Goal: Navigation & Orientation: Understand site structure

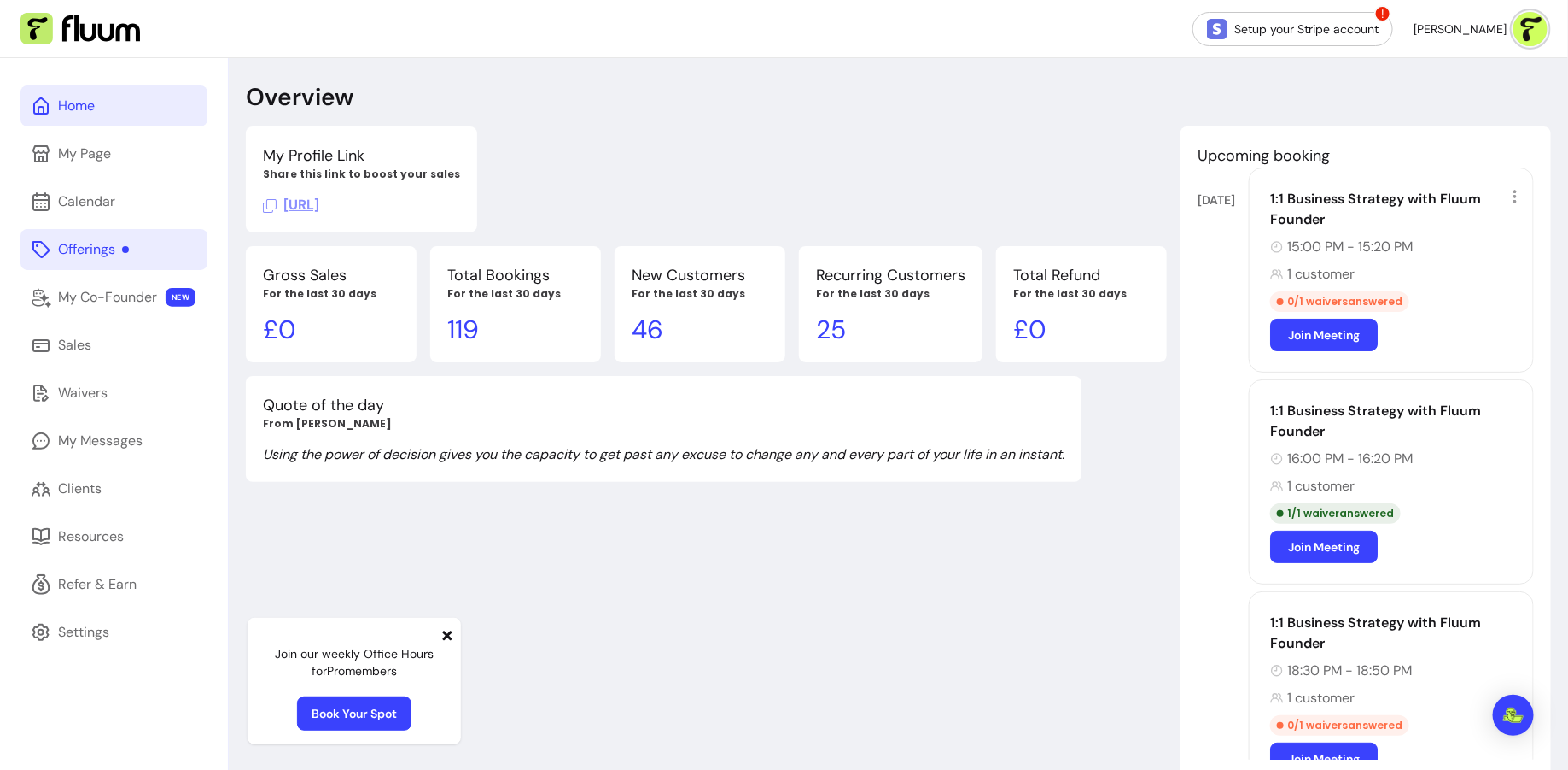
click at [143, 248] on link "Offerings" at bounding box center [114, 249] width 187 height 41
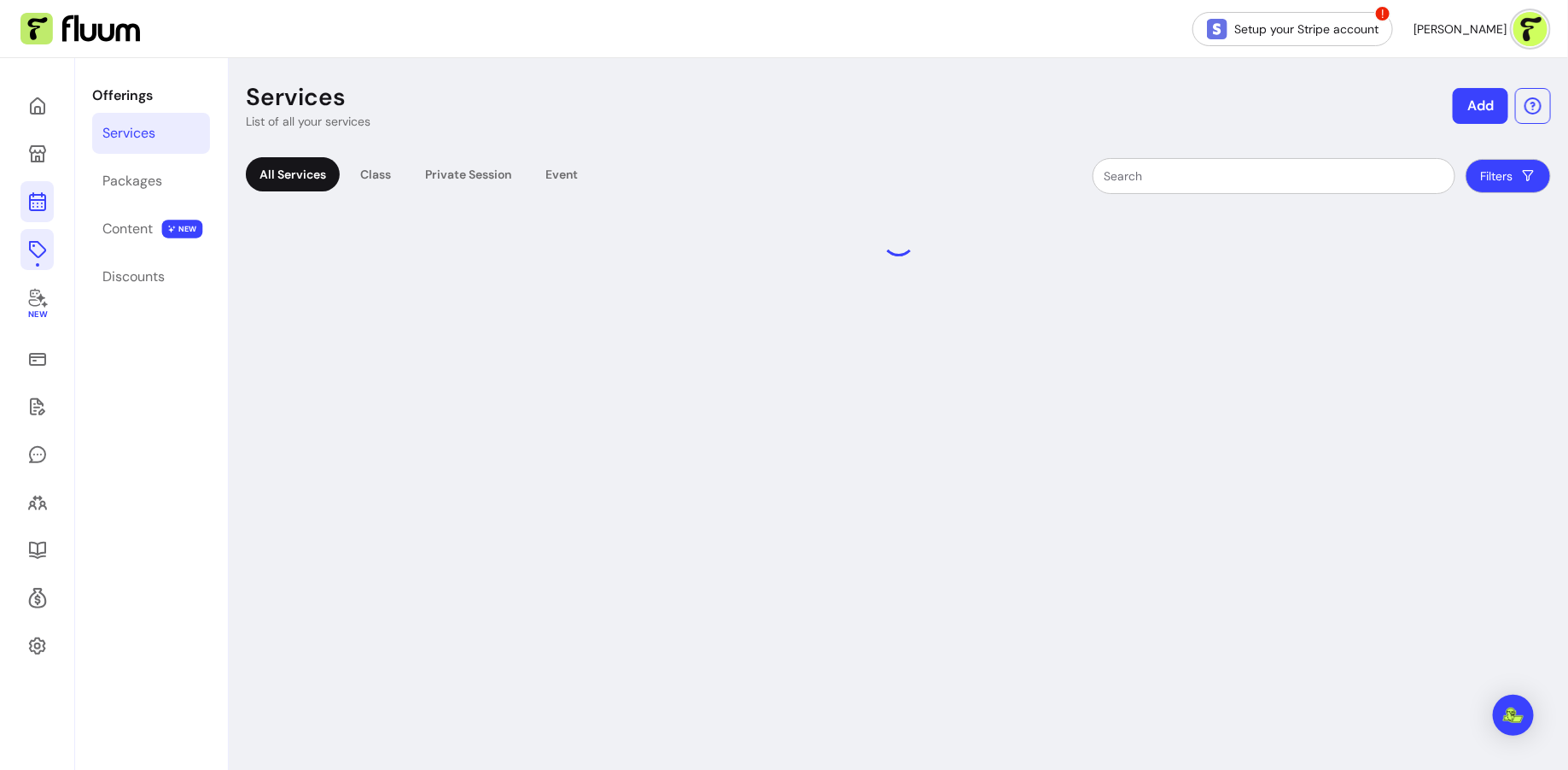
click at [32, 204] on icon at bounding box center [37, 133] width 290 height 243
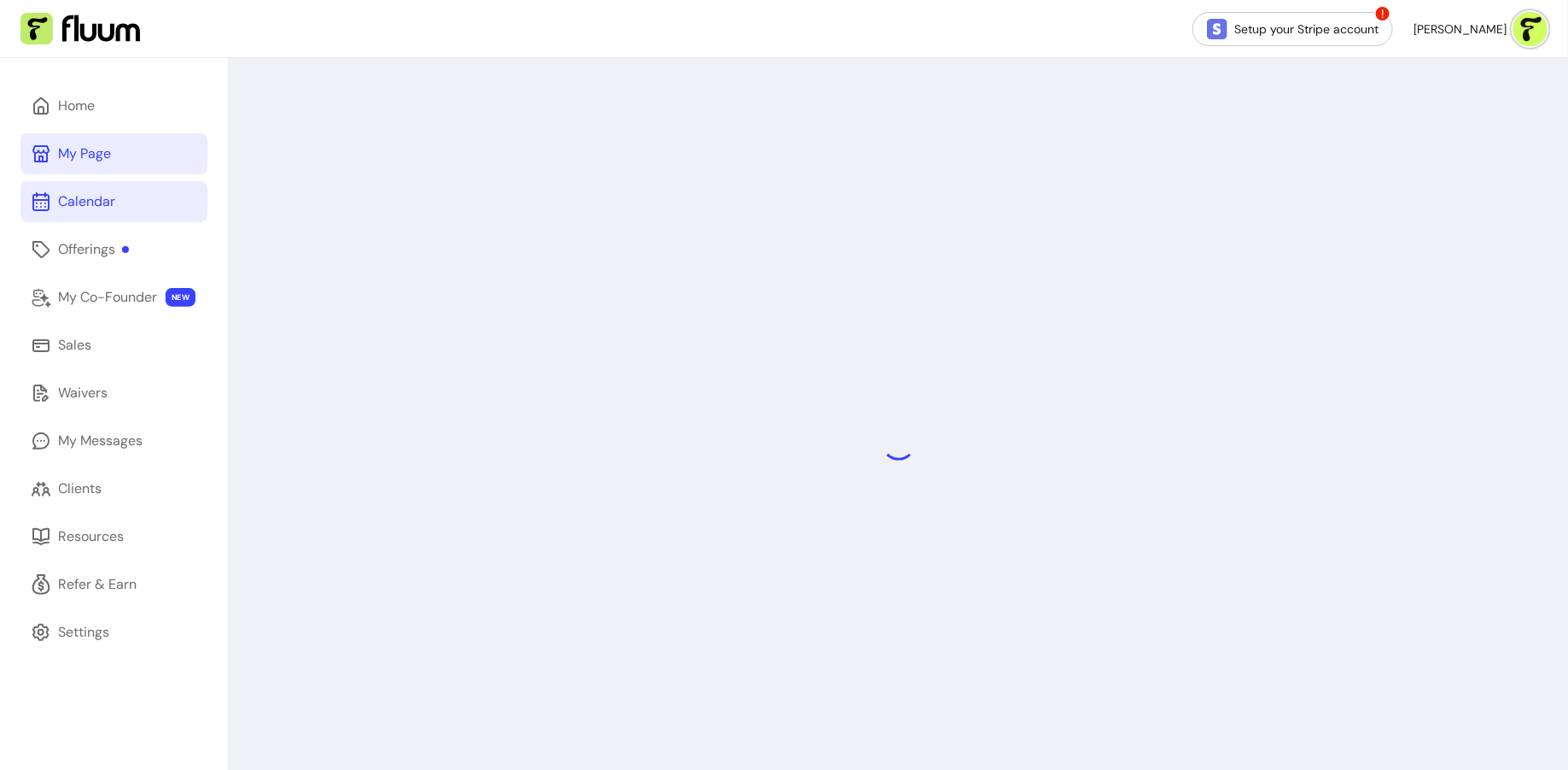
click at [109, 137] on link "My Page" at bounding box center [114, 154] width 187 height 41
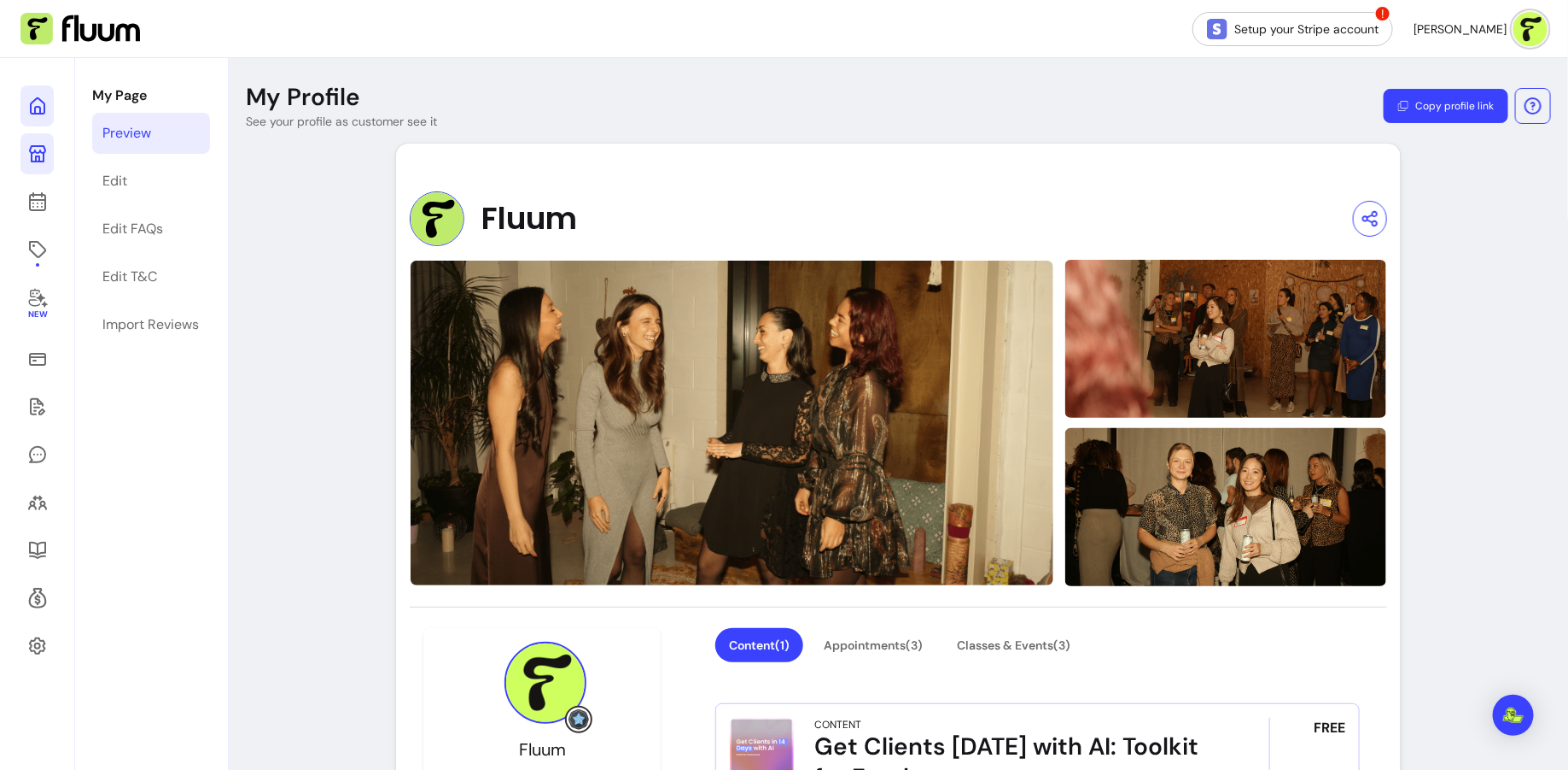
click at [37, 109] on icon at bounding box center [37, 105] width 21 height 21
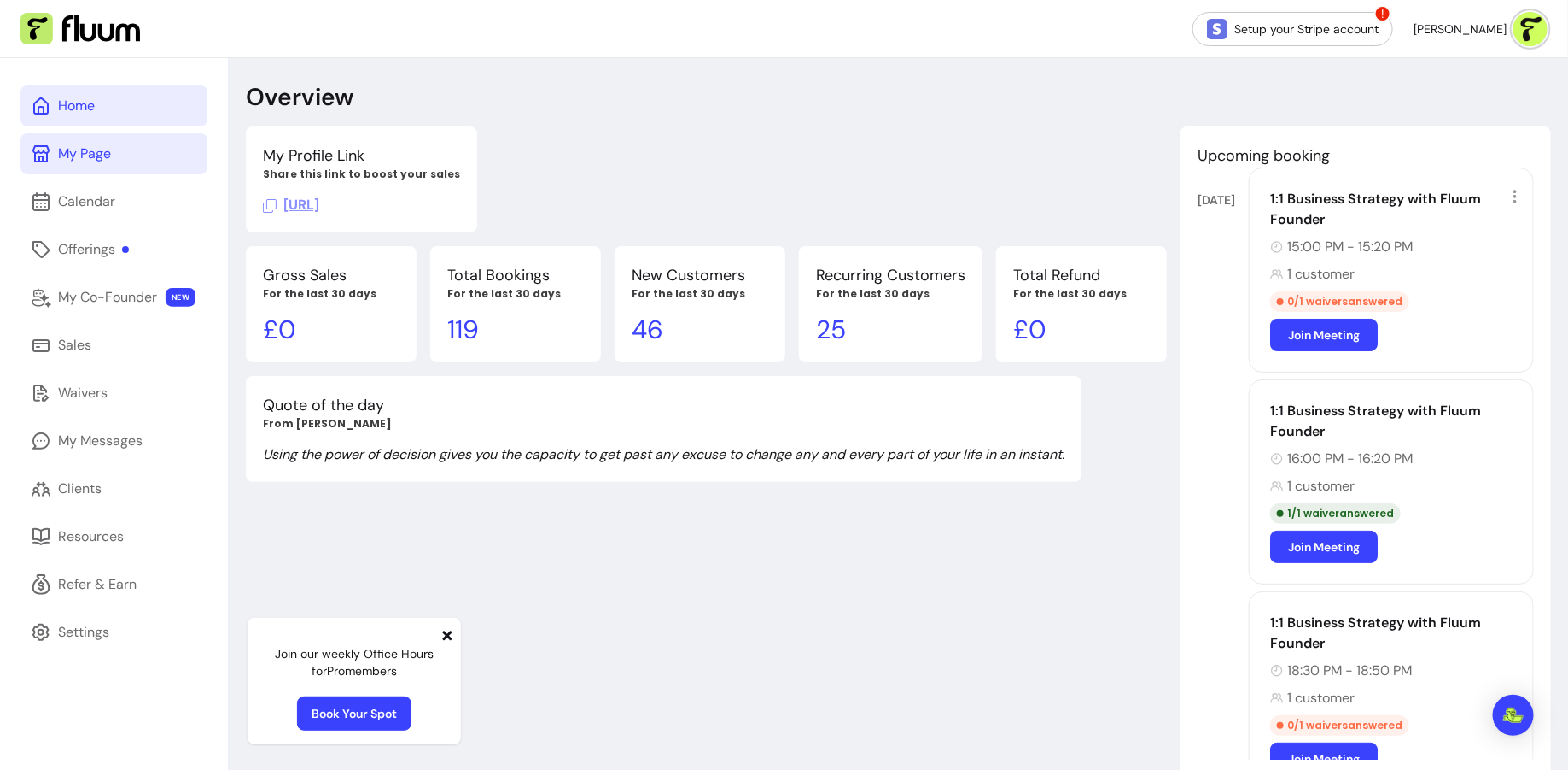
click at [113, 151] on link "My Page" at bounding box center [114, 154] width 187 height 41
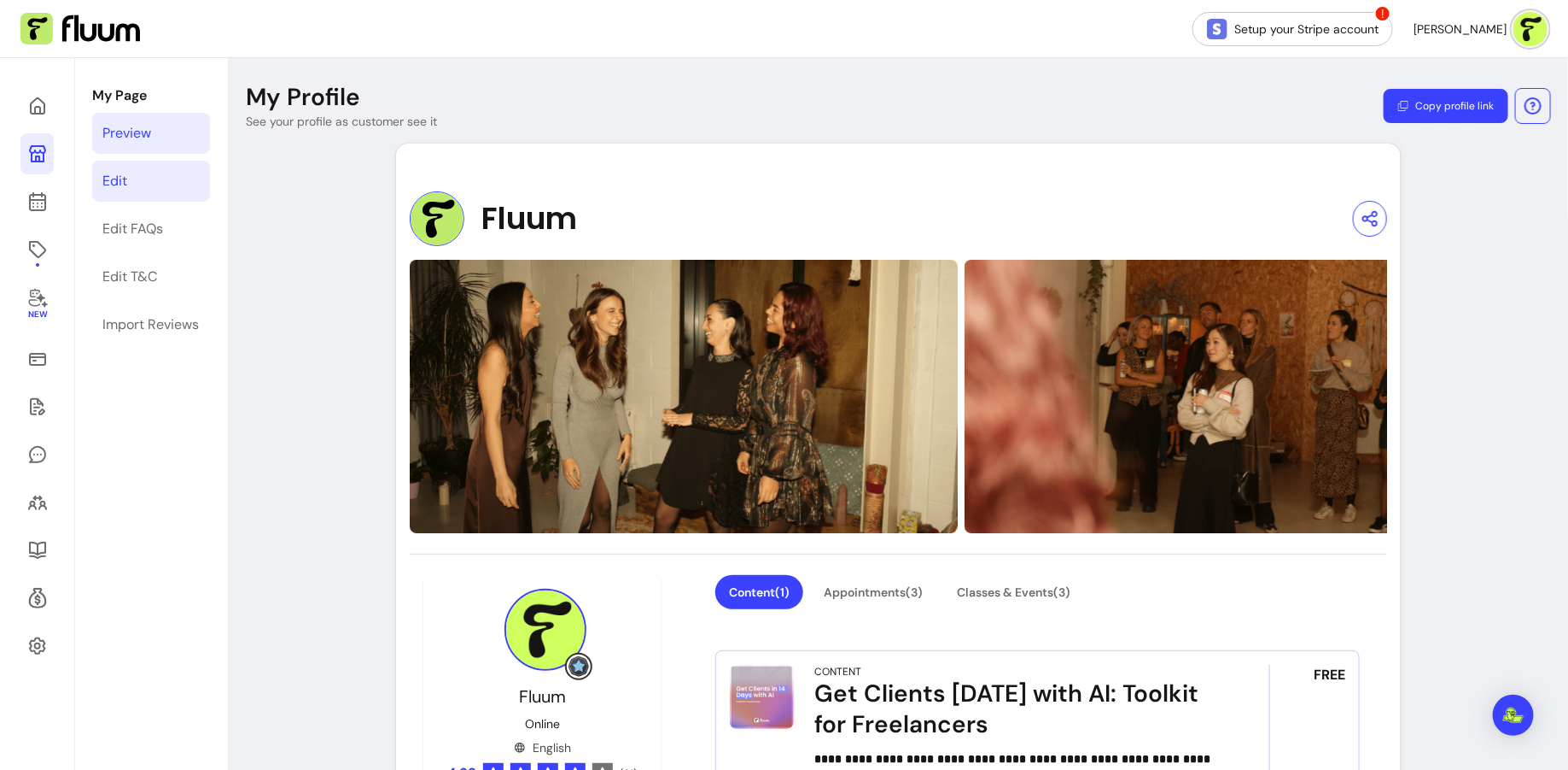
click at [167, 174] on link "Edit" at bounding box center [150, 181] width 118 height 41
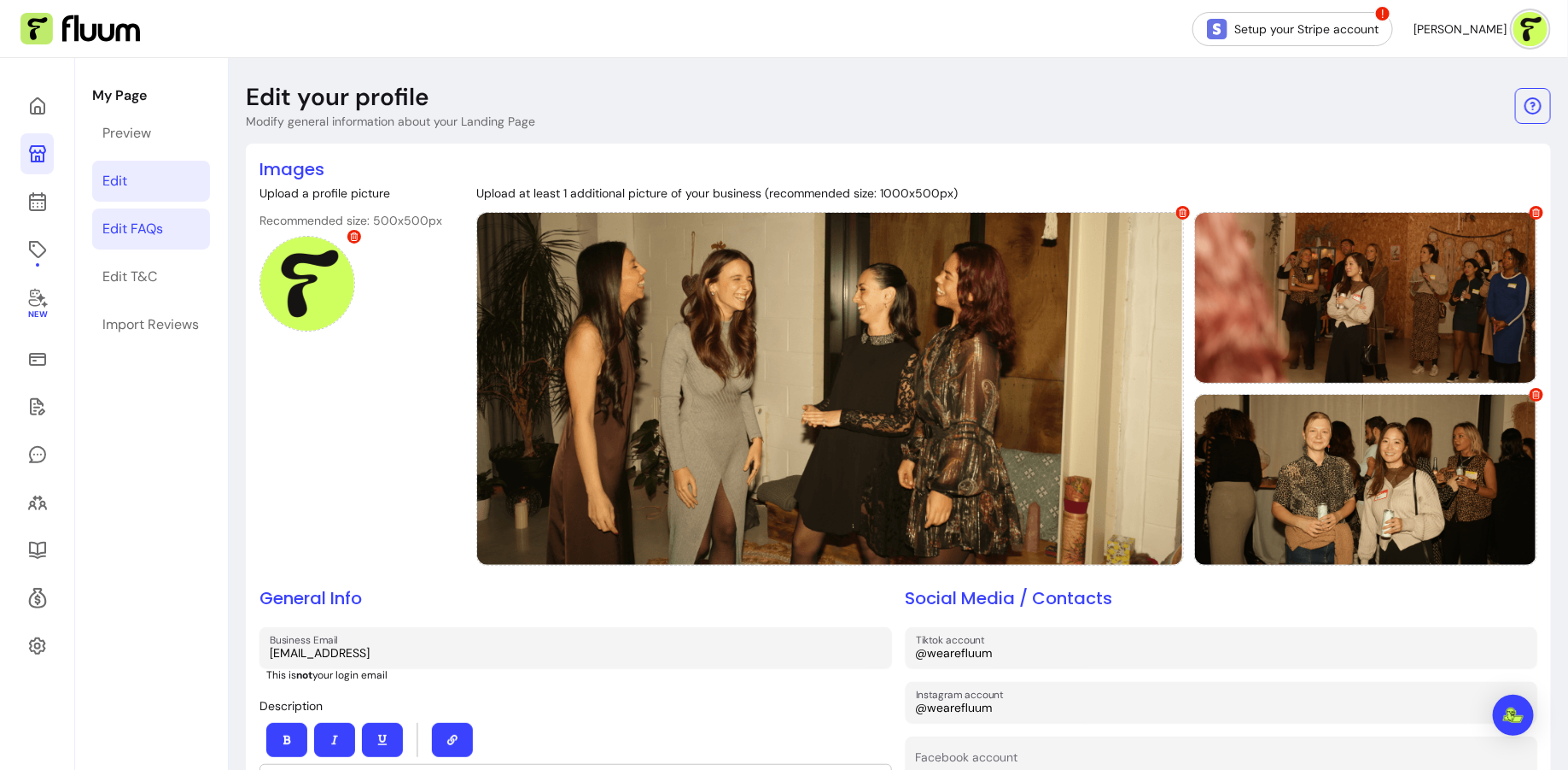
click at [172, 226] on link "Edit FAQs" at bounding box center [150, 229] width 118 height 41
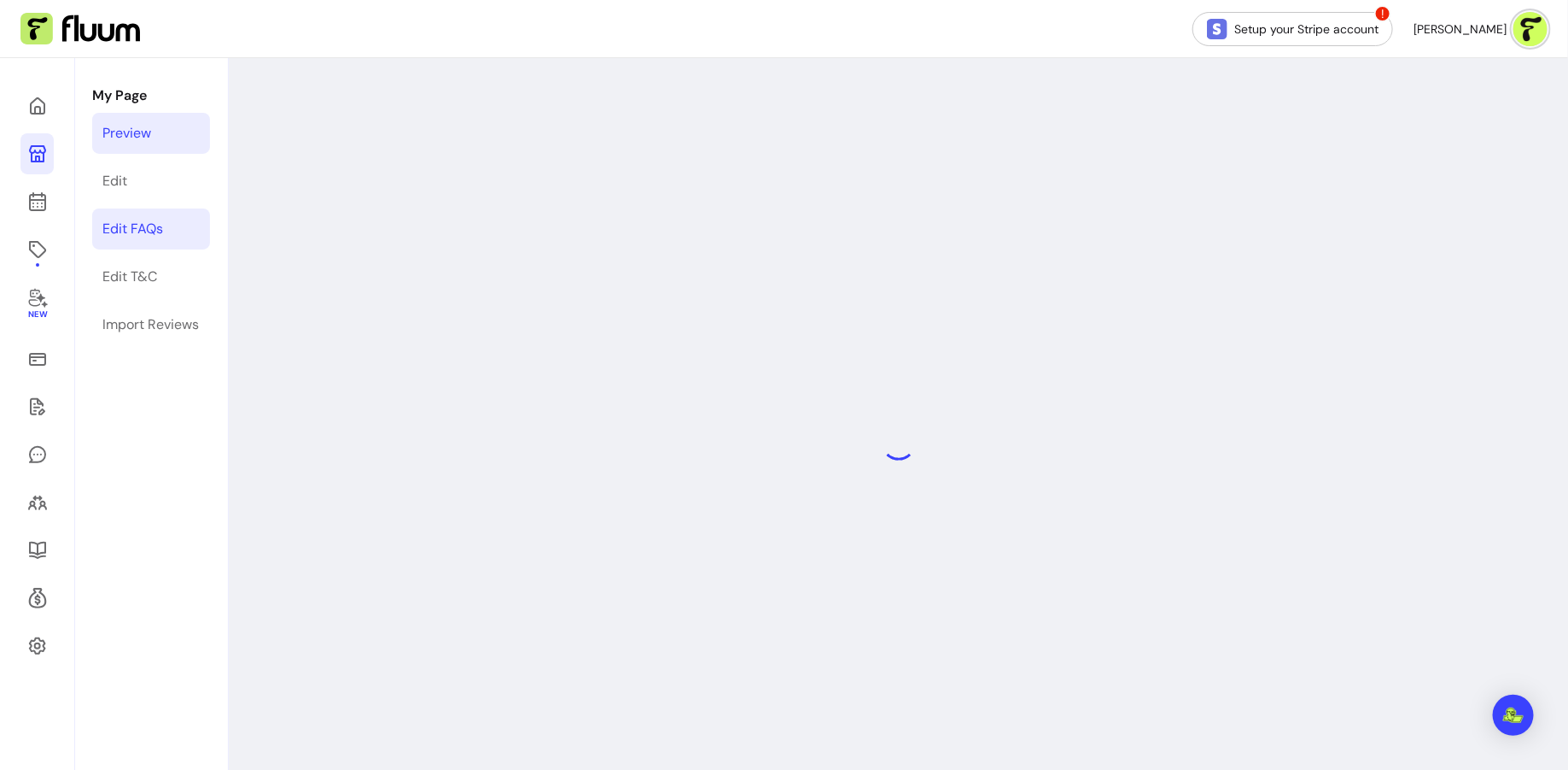
select select "*"
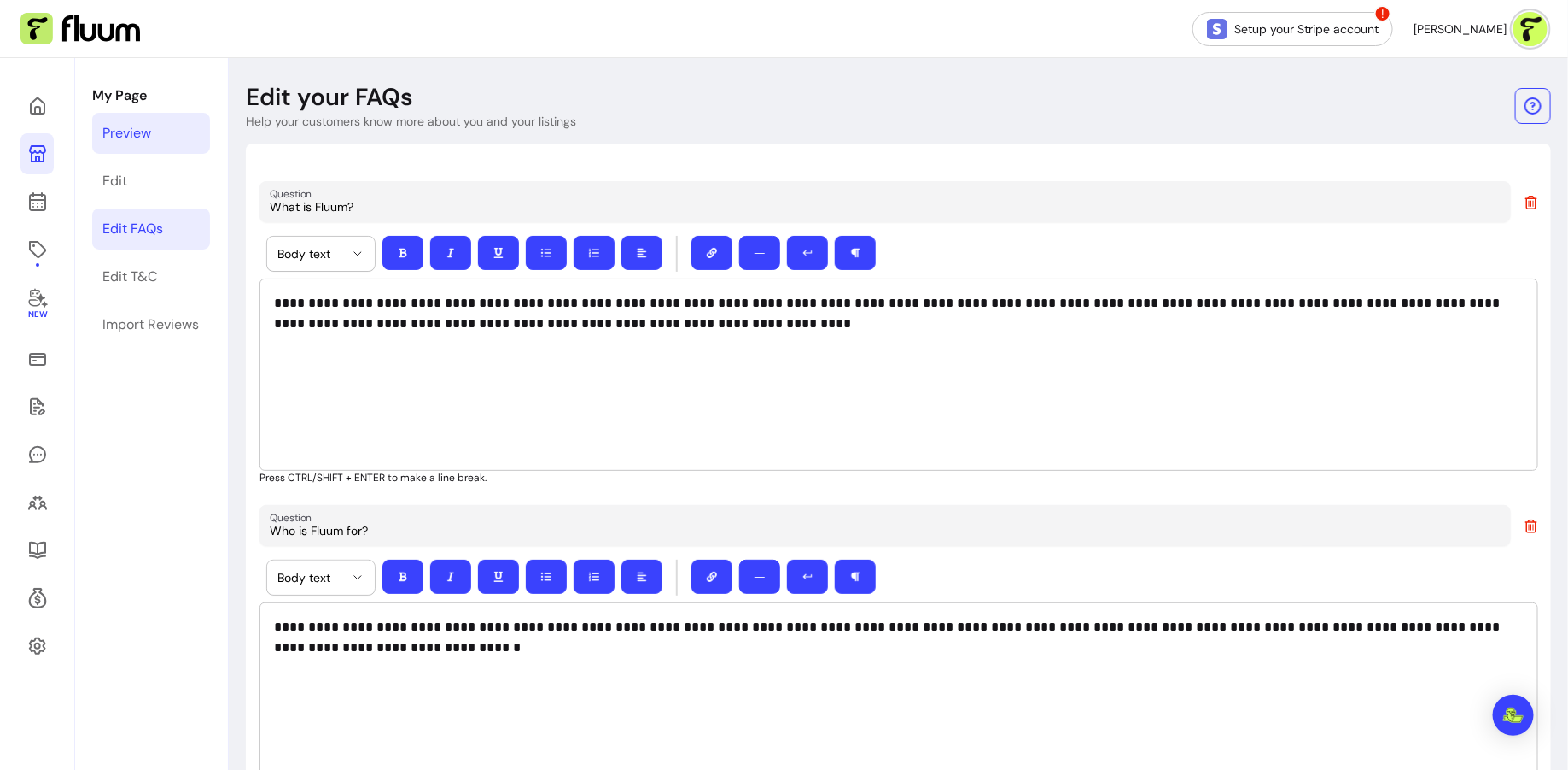
click at [167, 131] on link "Preview" at bounding box center [150, 133] width 118 height 41
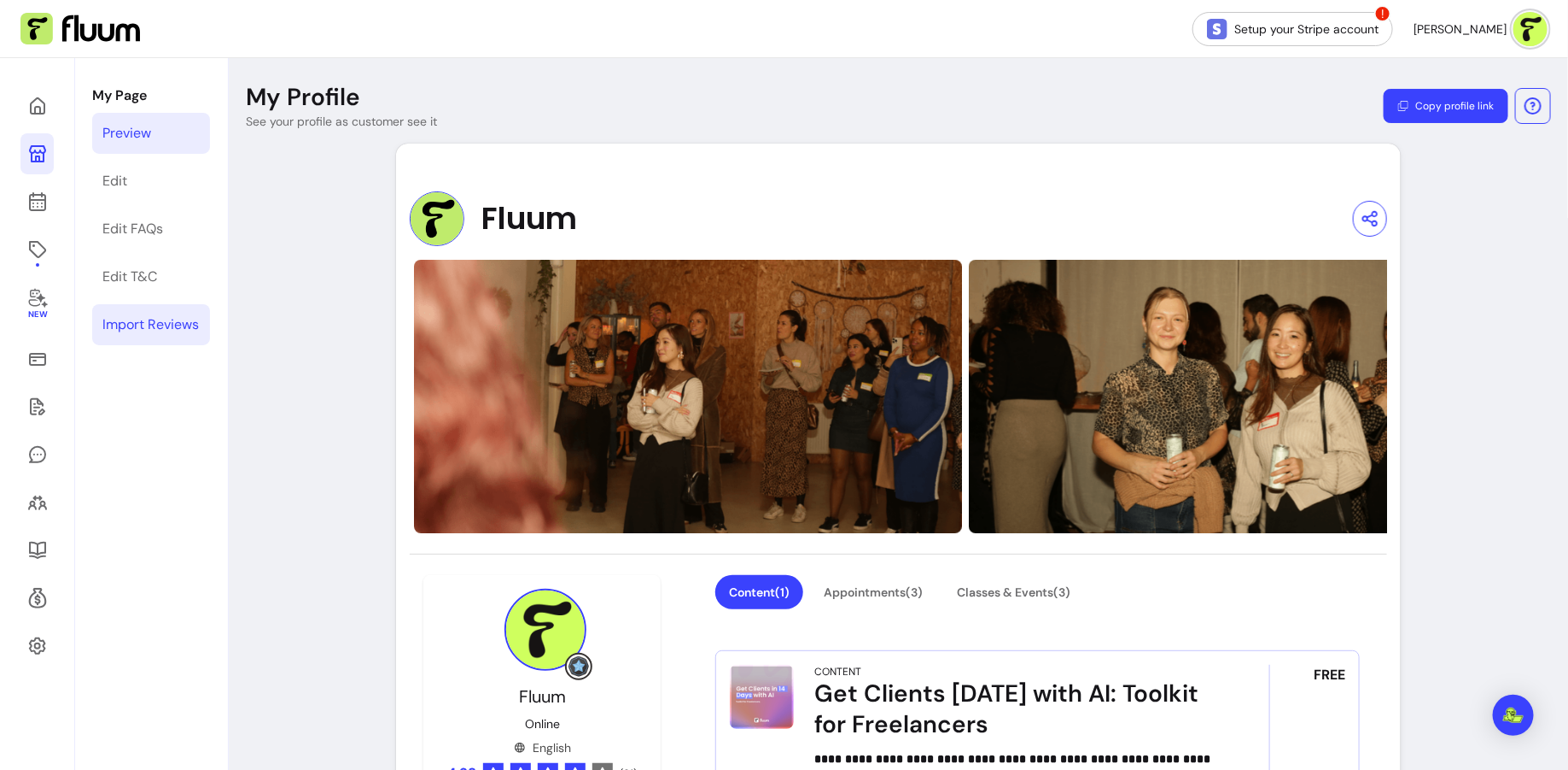
click at [174, 331] on div "Import Reviews" at bounding box center [150, 324] width 96 height 21
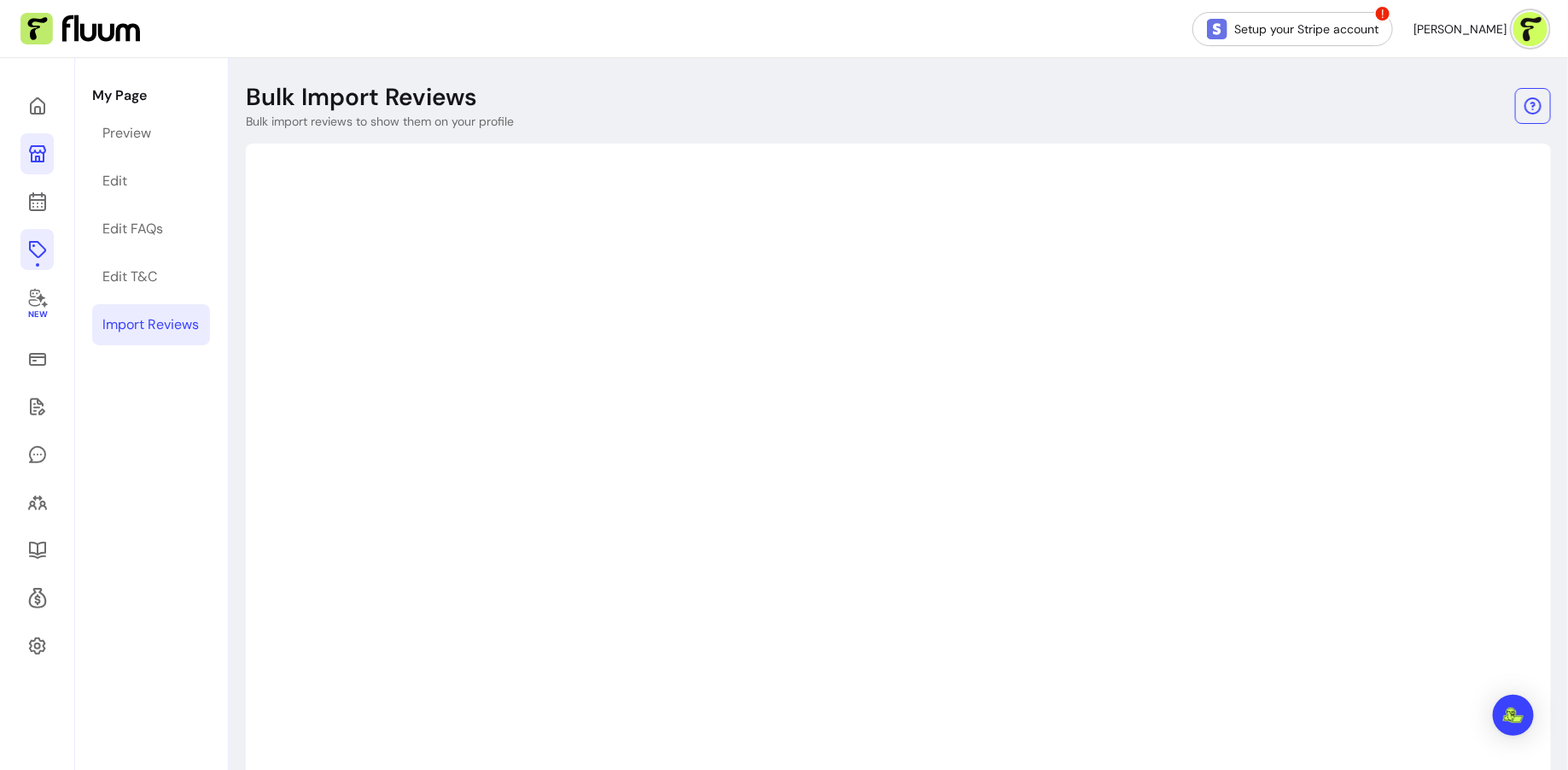
click at [43, 258] on icon at bounding box center [37, 249] width 21 height 21
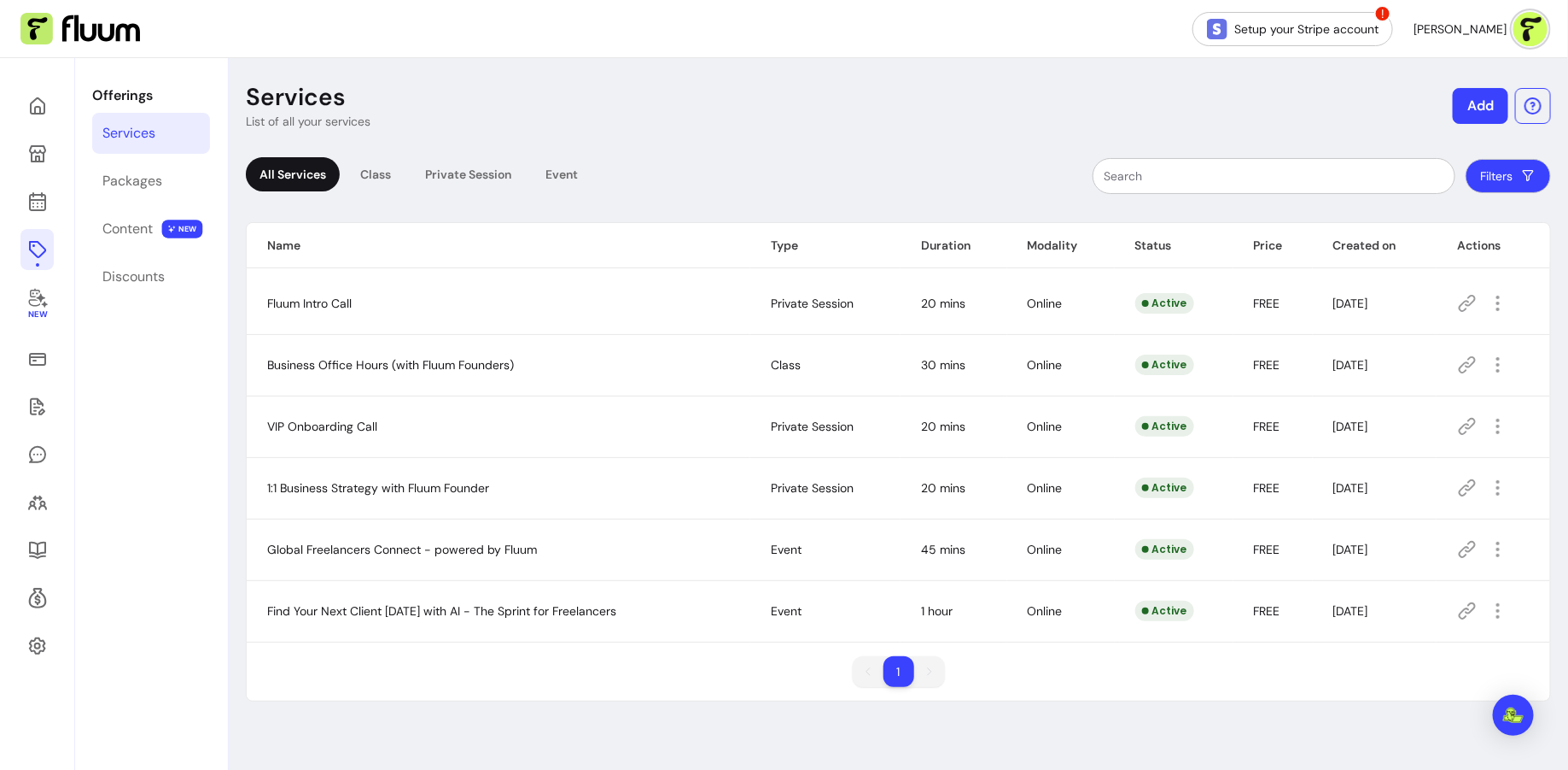
scroll to position [7, 0]
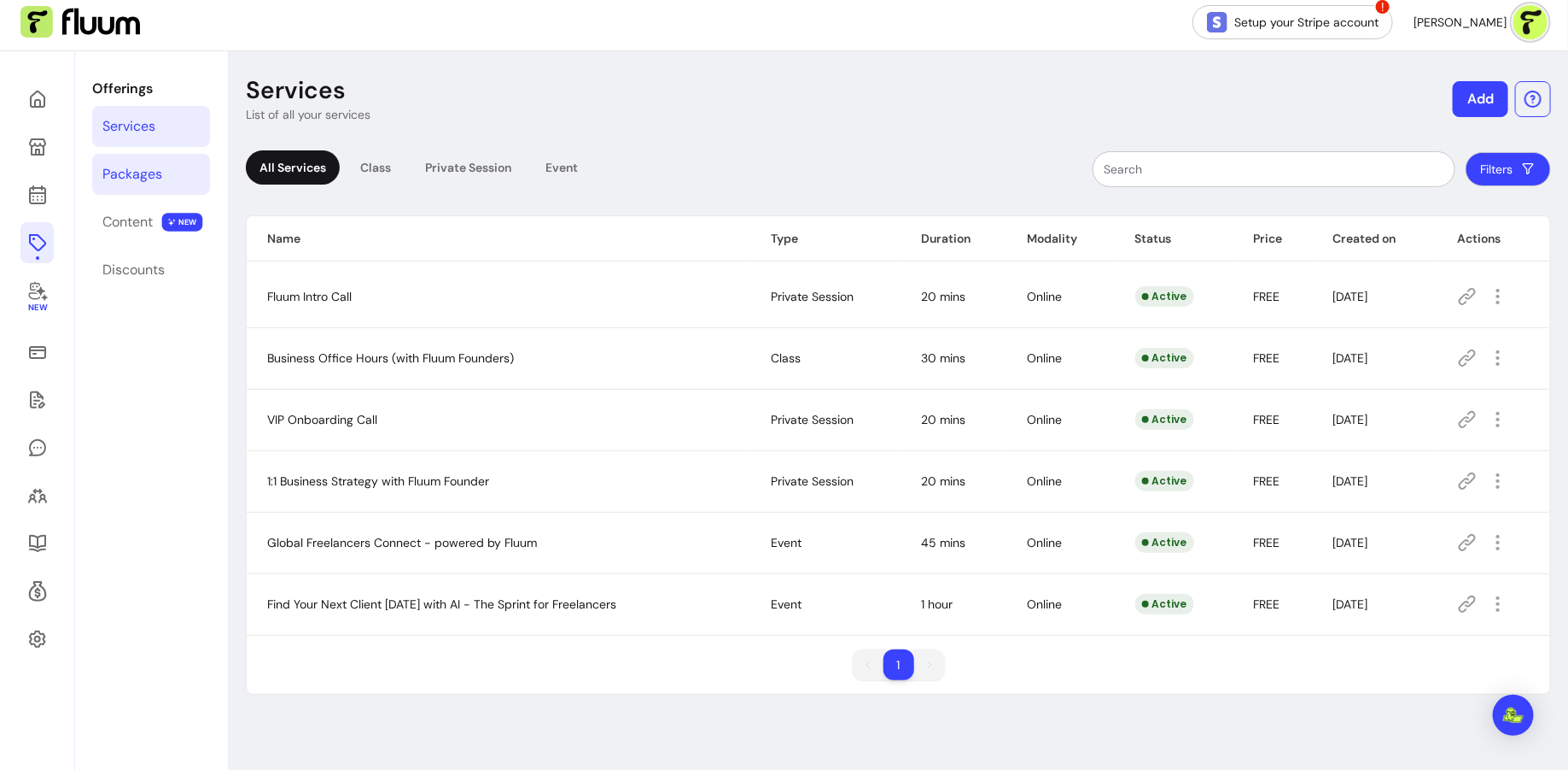
click at [120, 161] on link "Packages" at bounding box center [150, 175] width 118 height 41
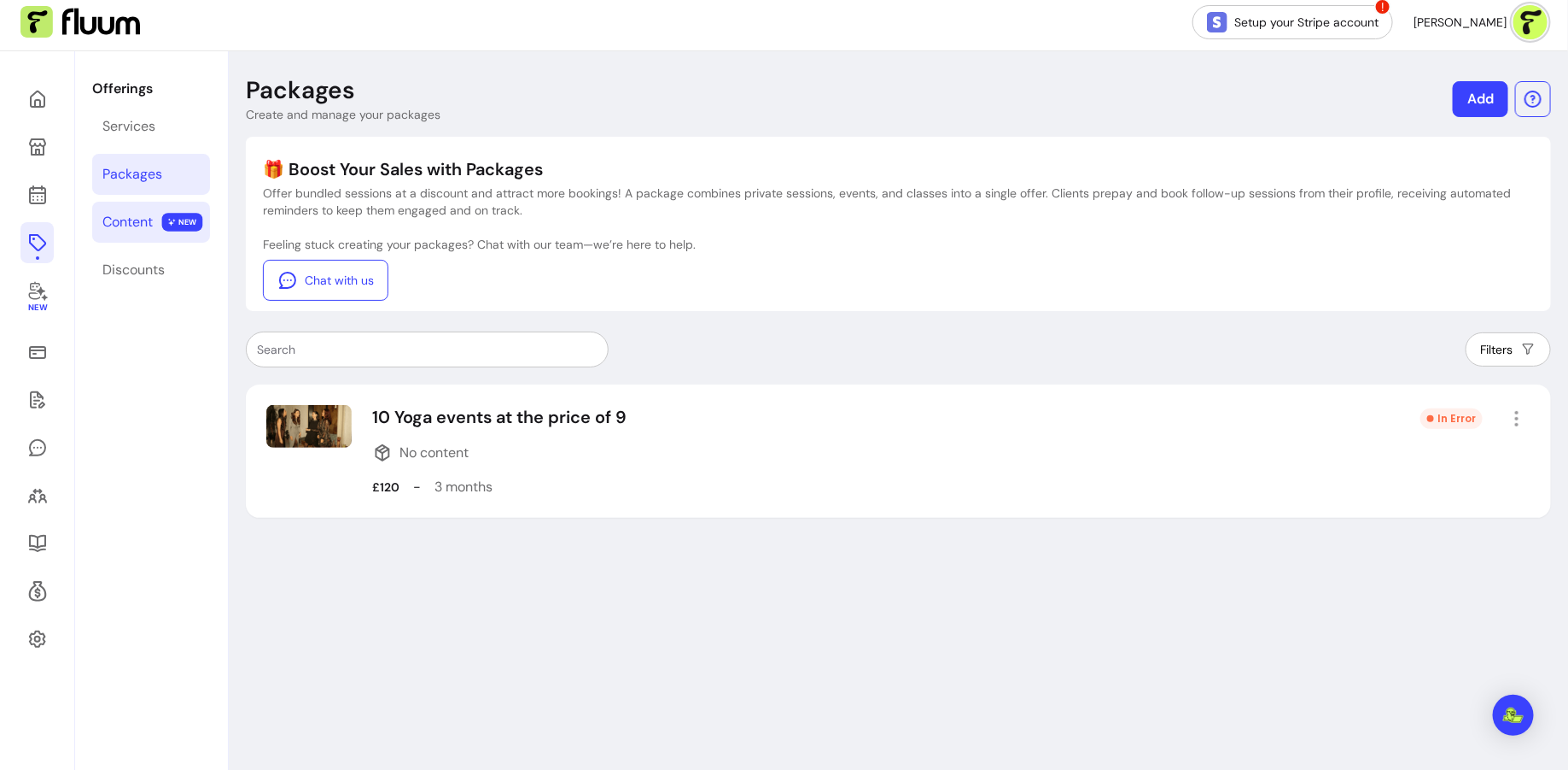
click at [146, 214] on div "Content" at bounding box center [128, 222] width 50 height 21
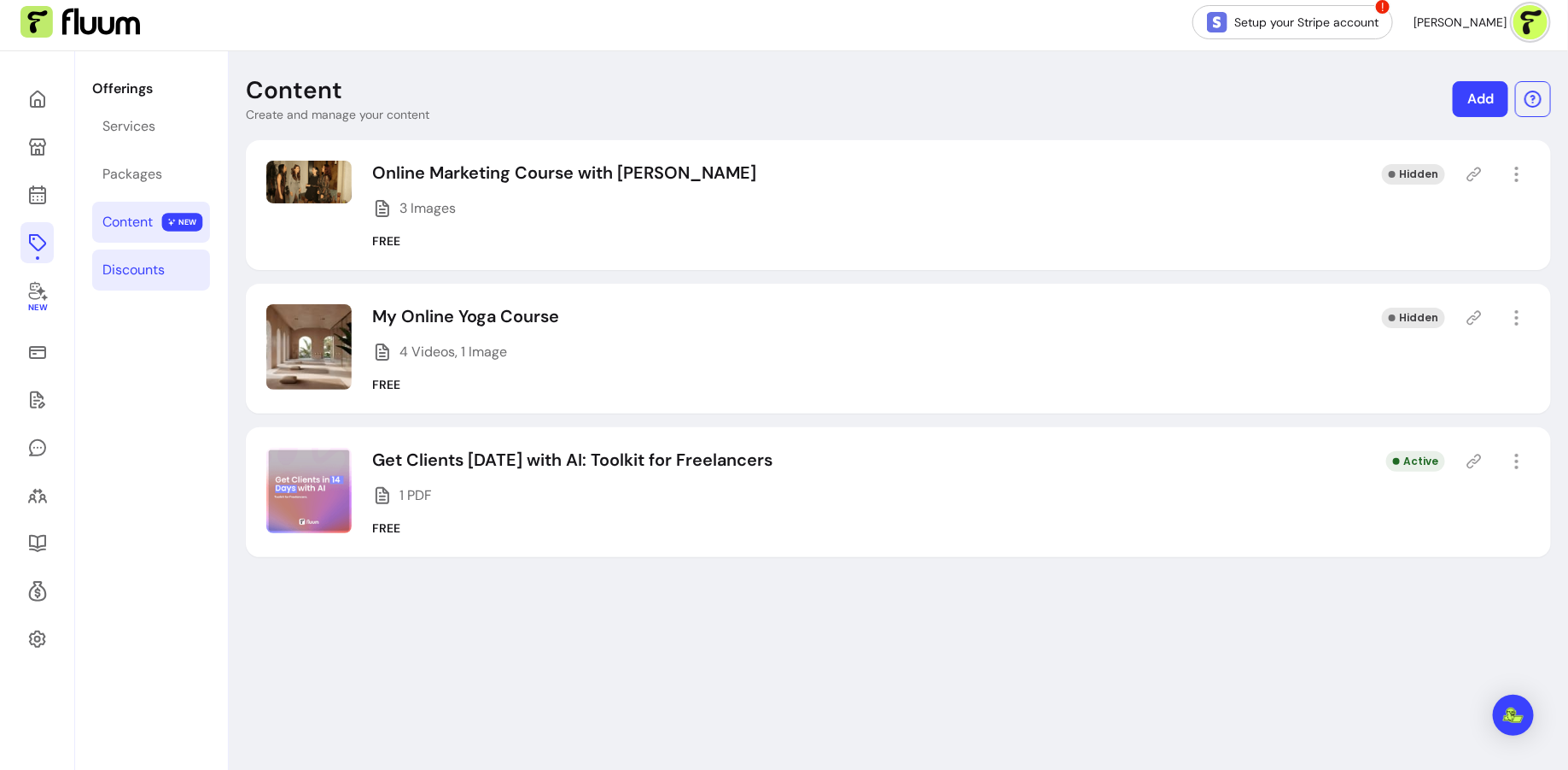
click at [140, 267] on div "Discounts" at bounding box center [133, 269] width 62 height 21
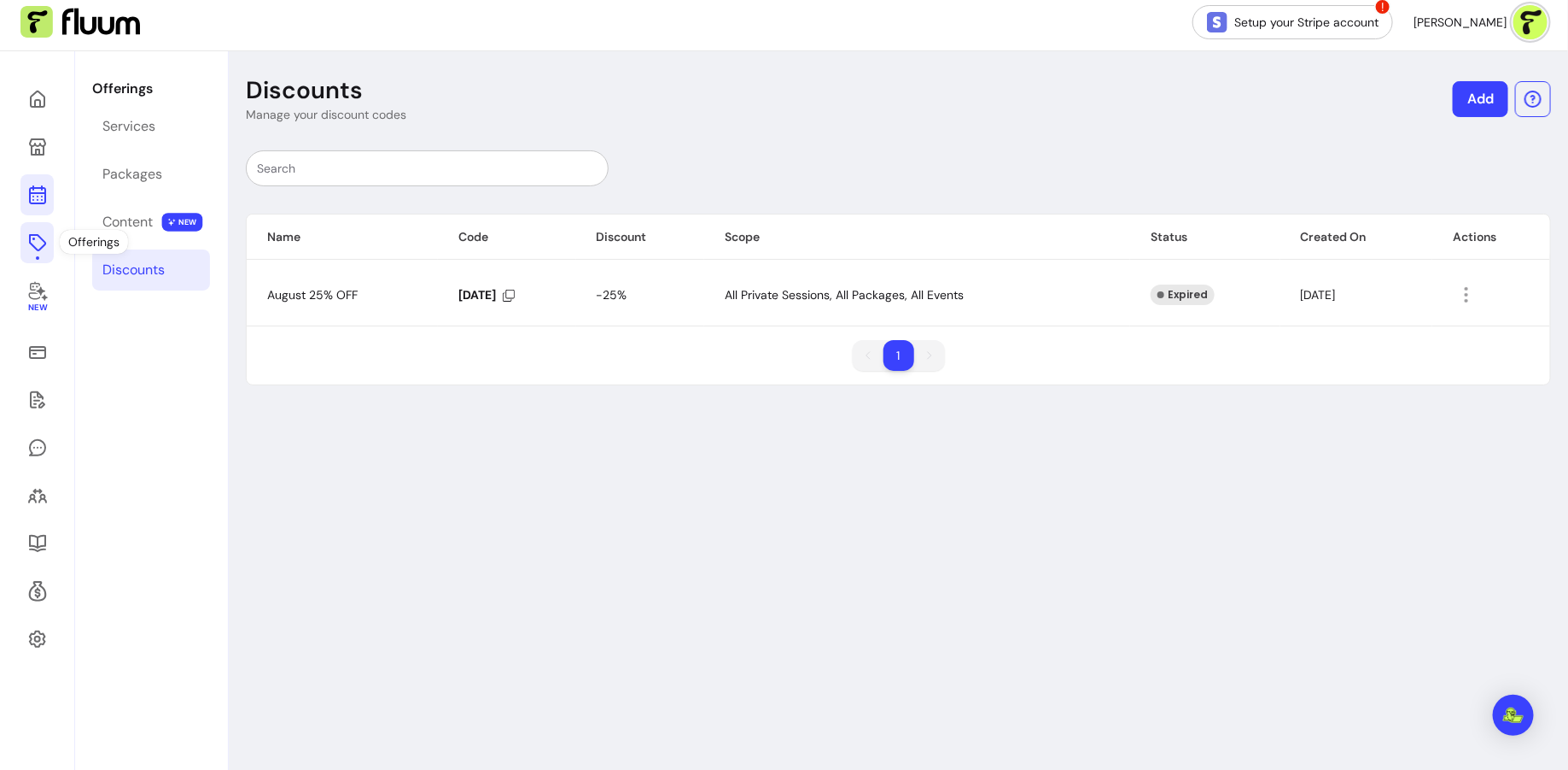
click at [37, 207] on link at bounding box center [37, 195] width 33 height 41
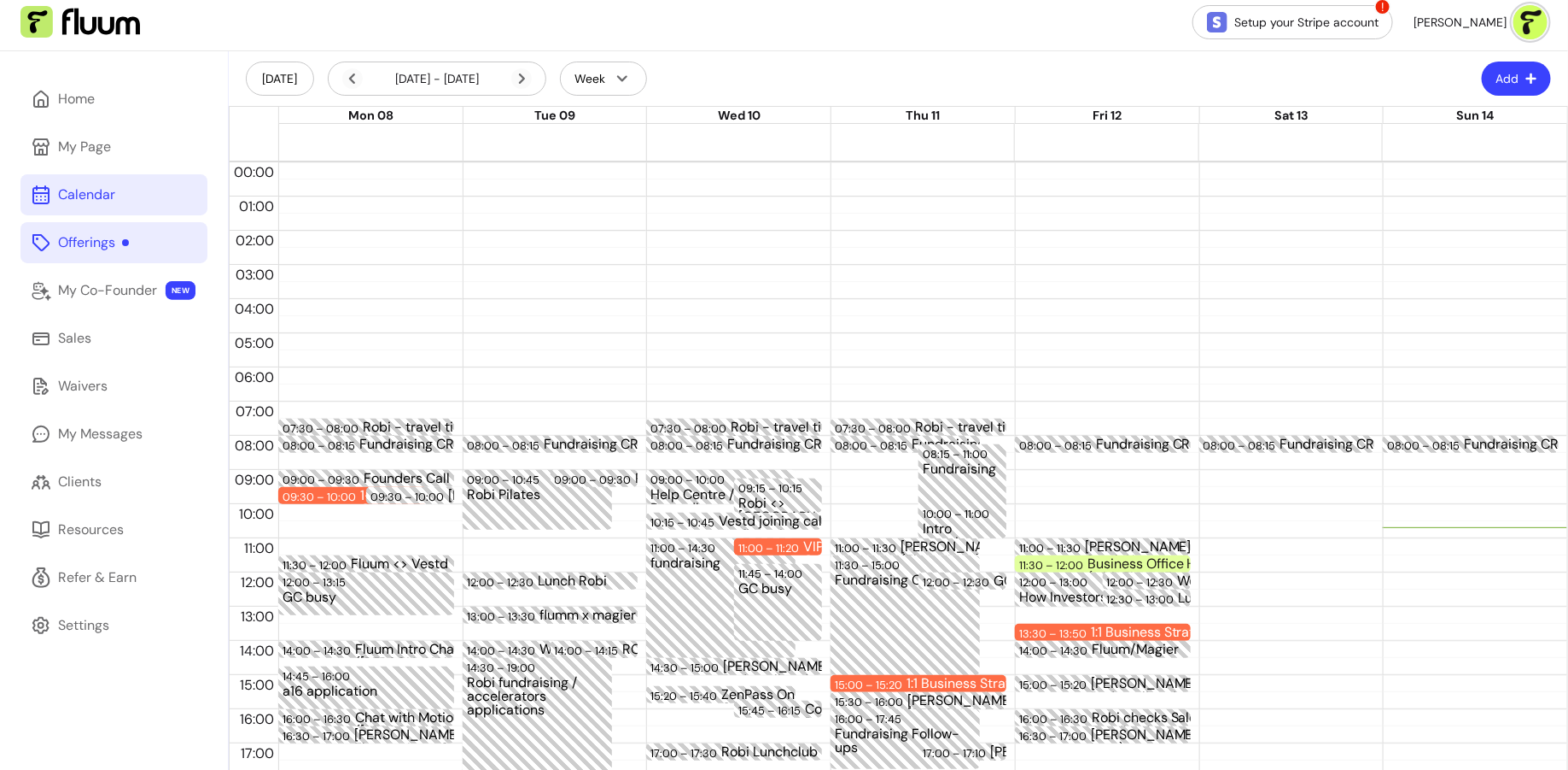
click at [154, 250] on link "Offerings" at bounding box center [114, 243] width 187 height 41
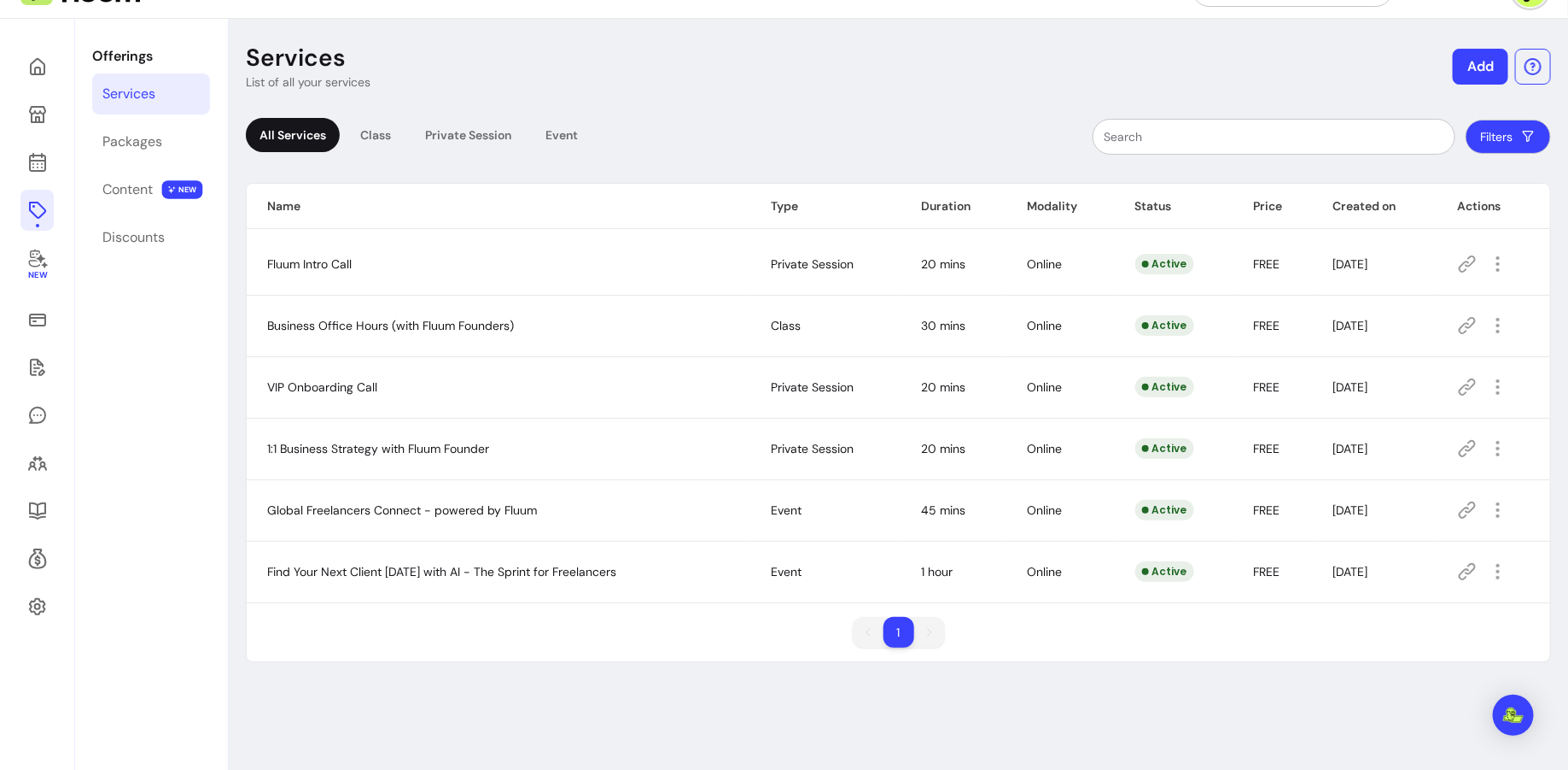
scroll to position [42, 0]
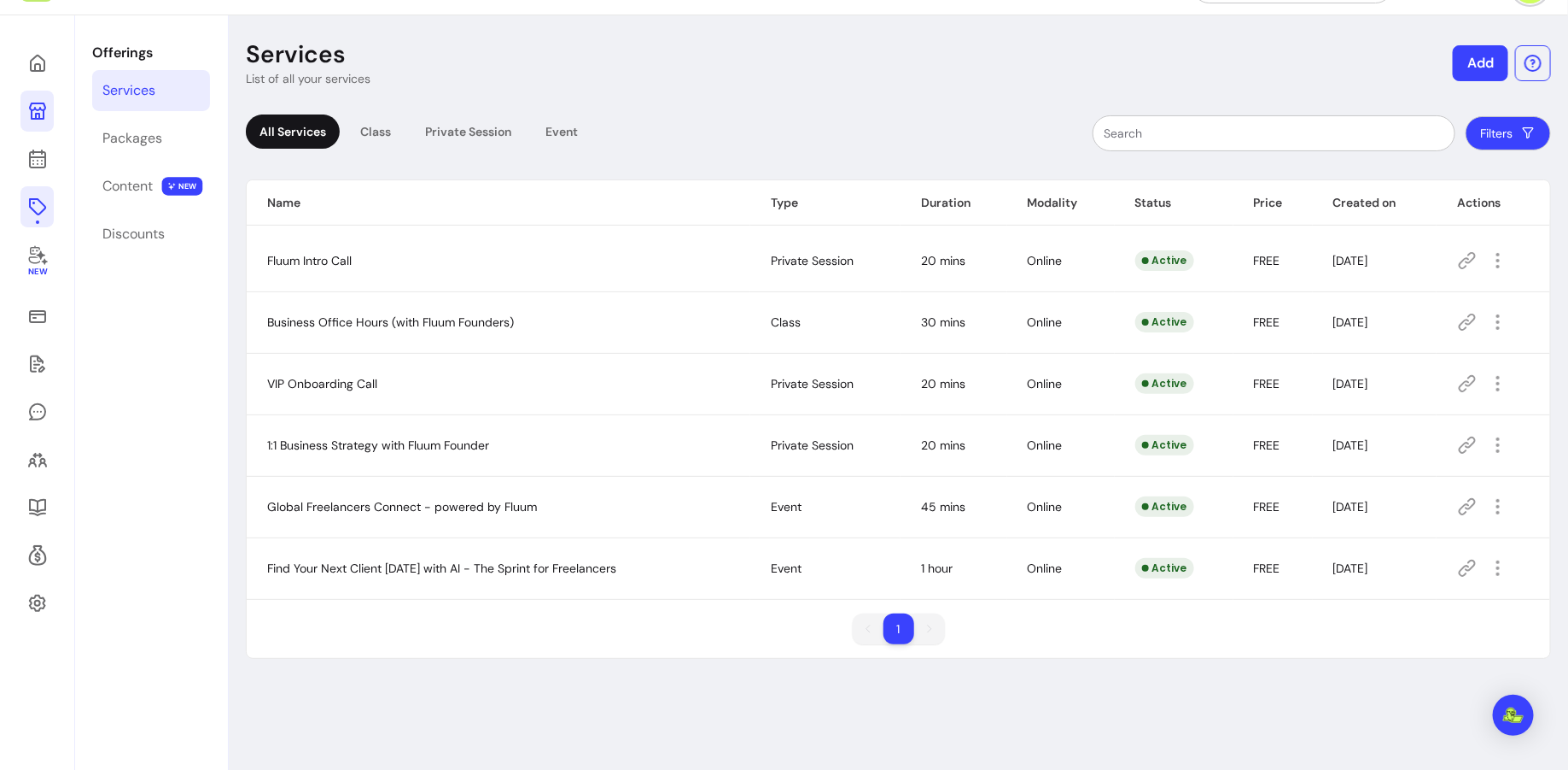
click at [35, 116] on icon at bounding box center [37, 111] width 17 height 17
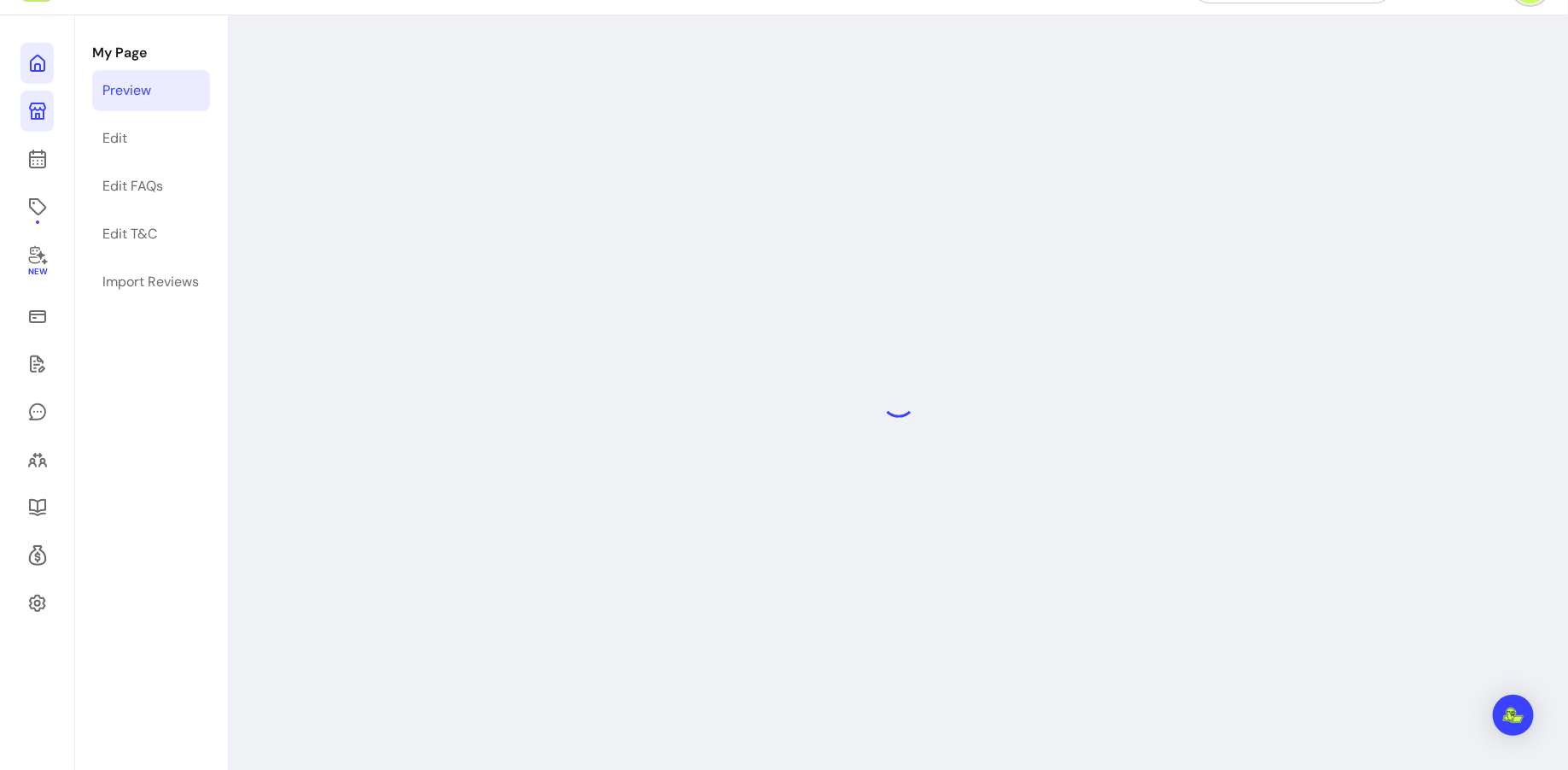
click at [41, 74] on link at bounding box center [37, 63] width 33 height 41
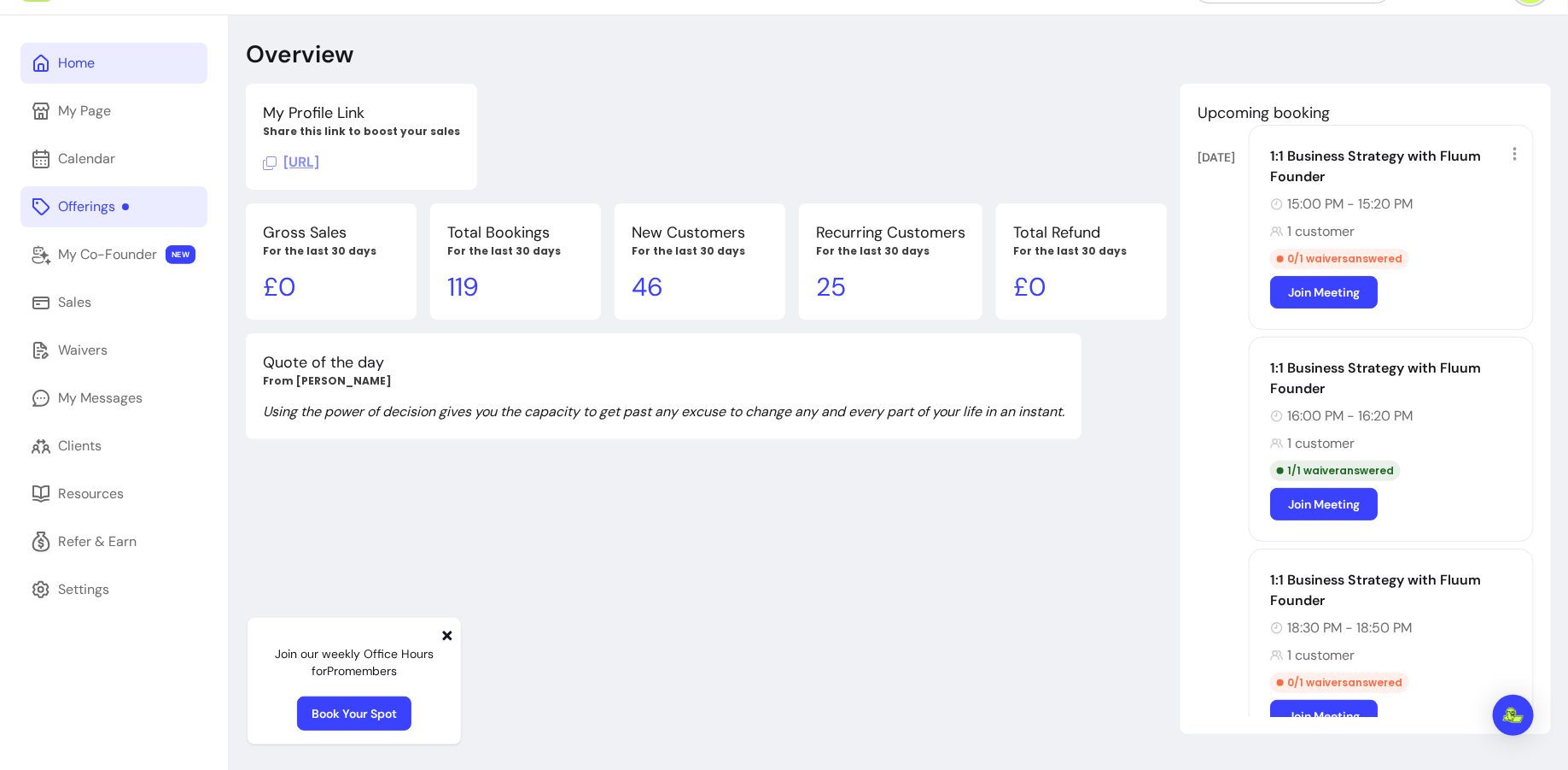
click at [129, 222] on link "Offerings" at bounding box center [114, 207] width 187 height 41
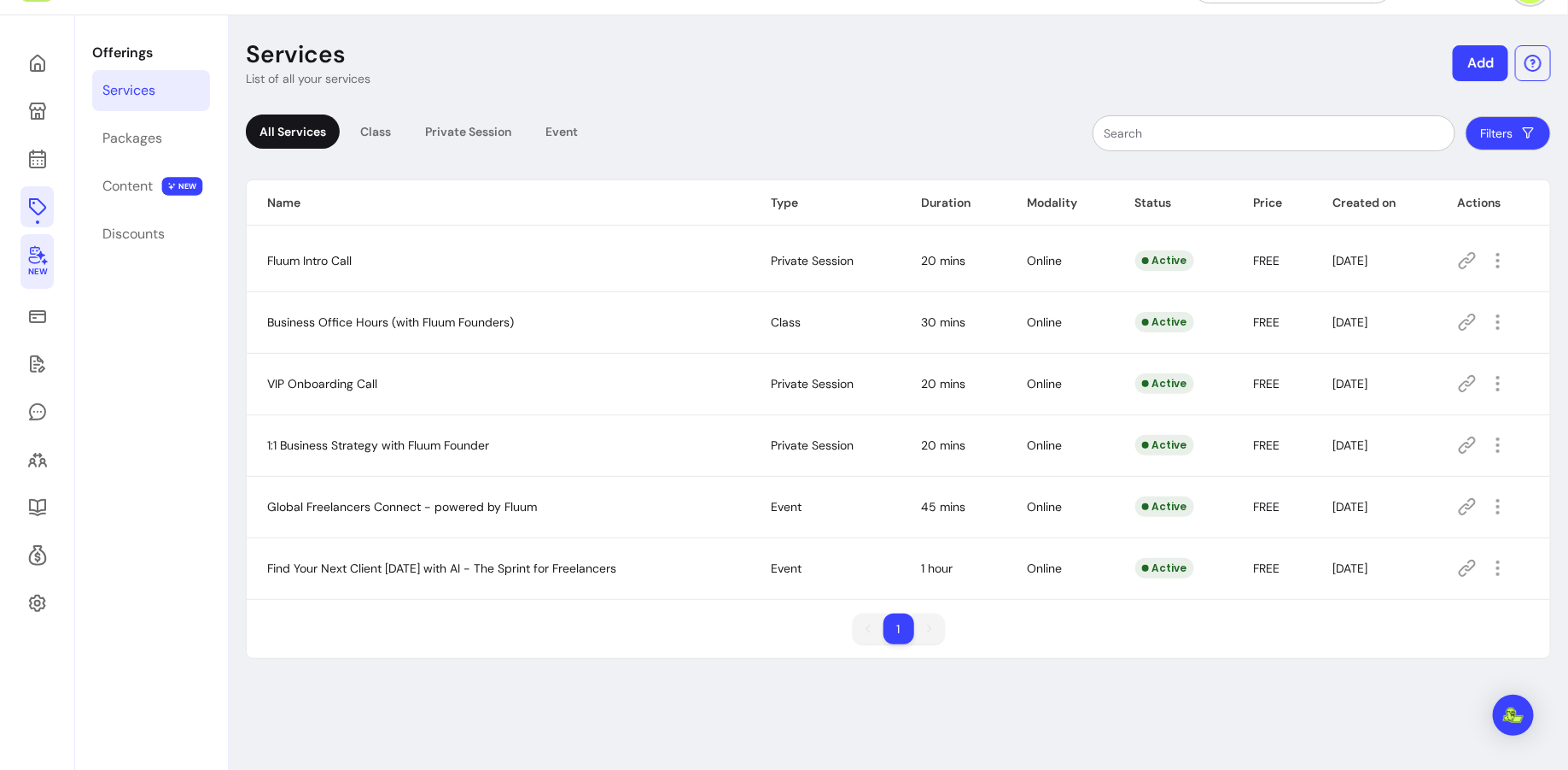
click at [42, 270] on span "New" at bounding box center [36, 272] width 19 height 11
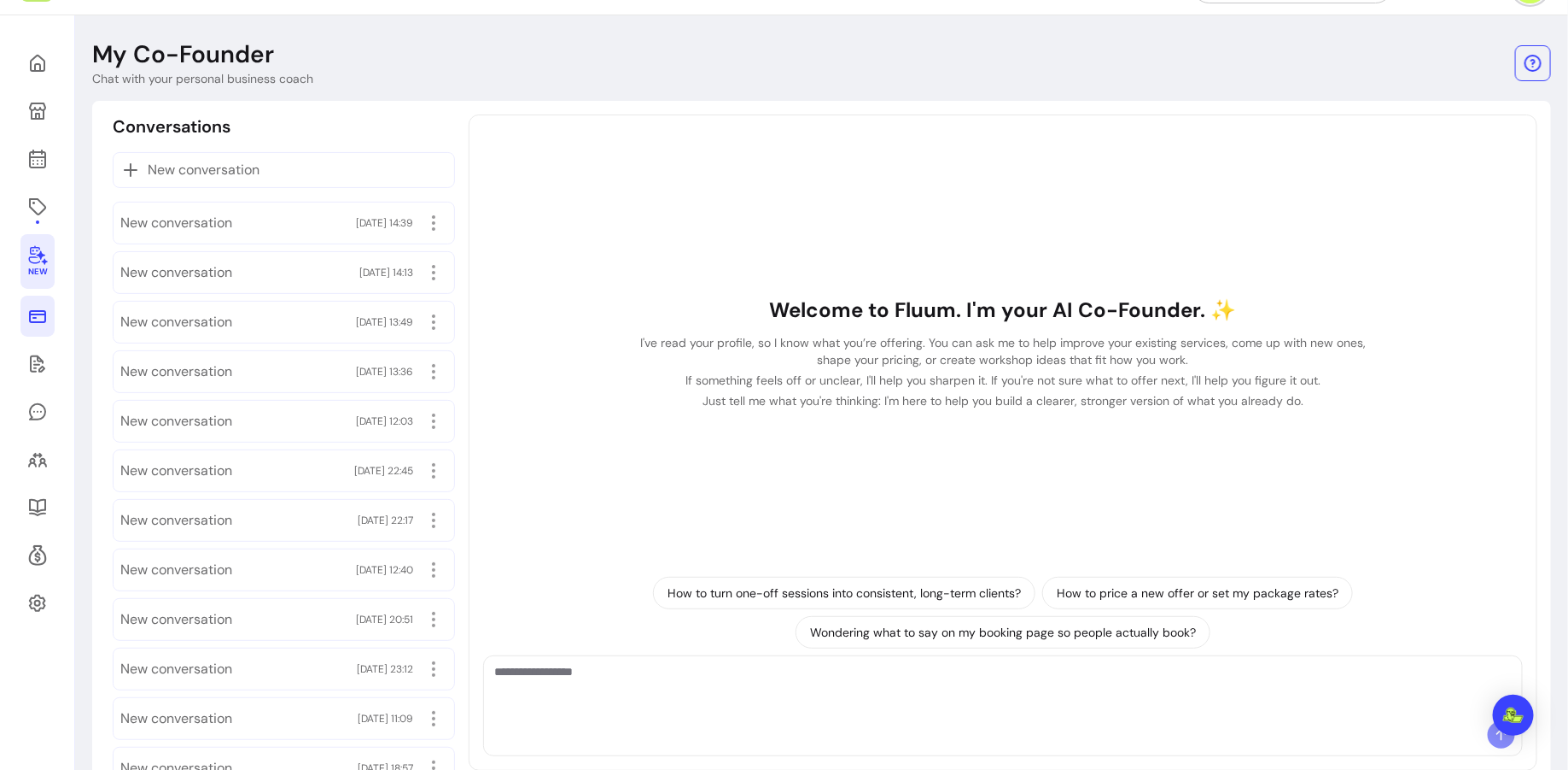
click at [41, 323] on icon at bounding box center [37, 316] width 21 height 21
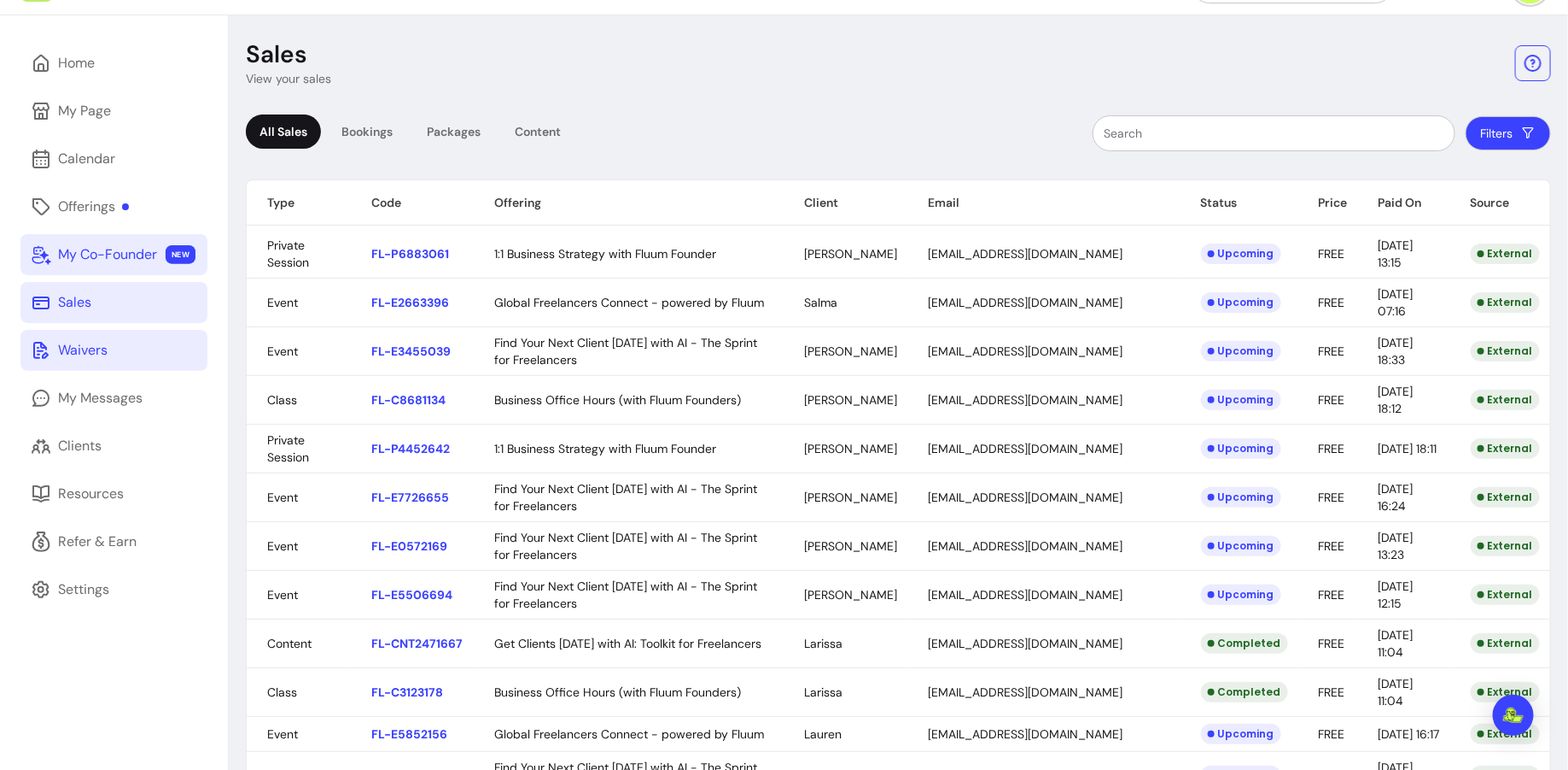
click at [88, 357] on div "Waivers" at bounding box center [82, 349] width 50 height 21
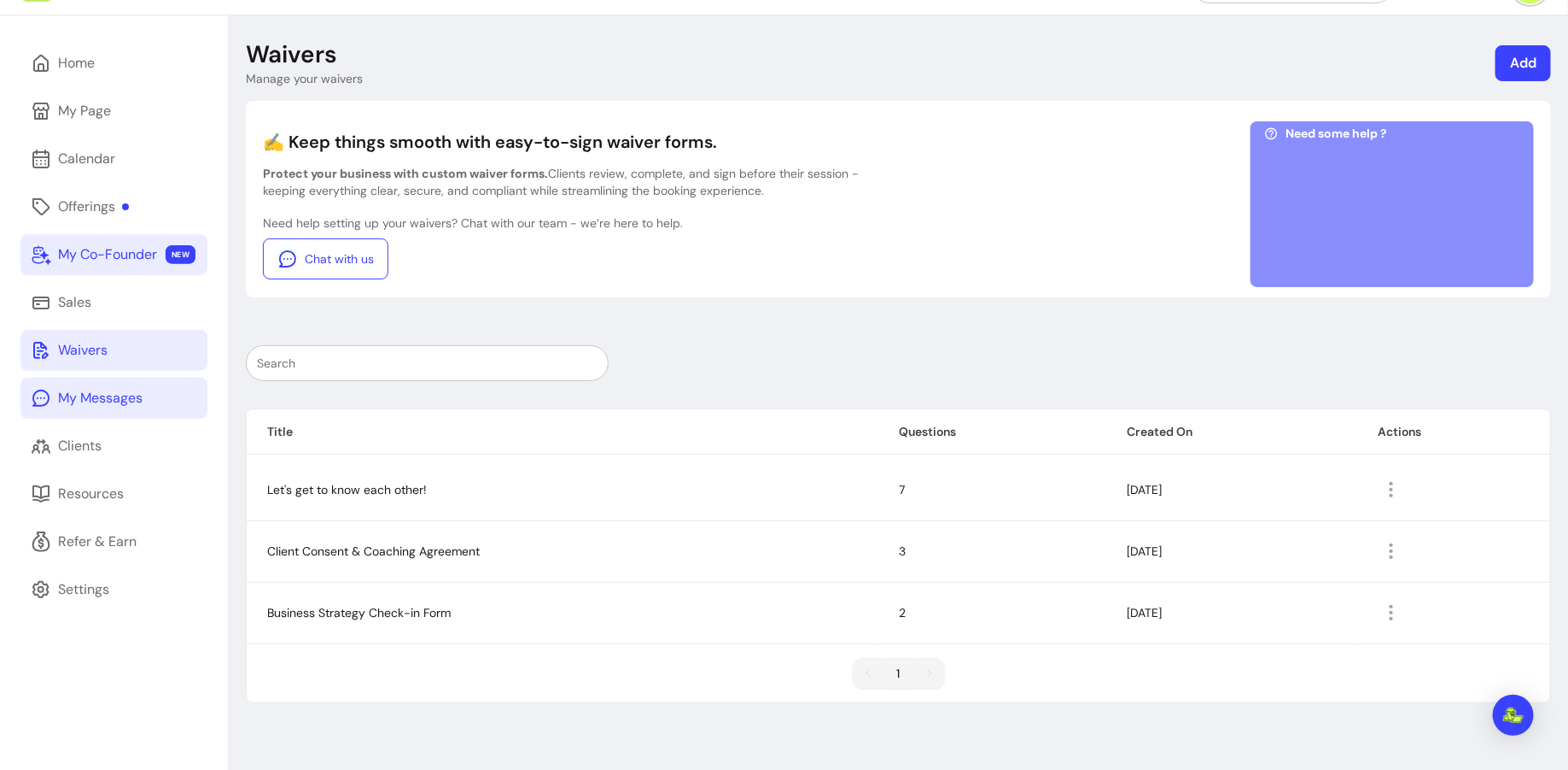
click at [99, 394] on div "My Messages" at bounding box center [100, 398] width 85 height 21
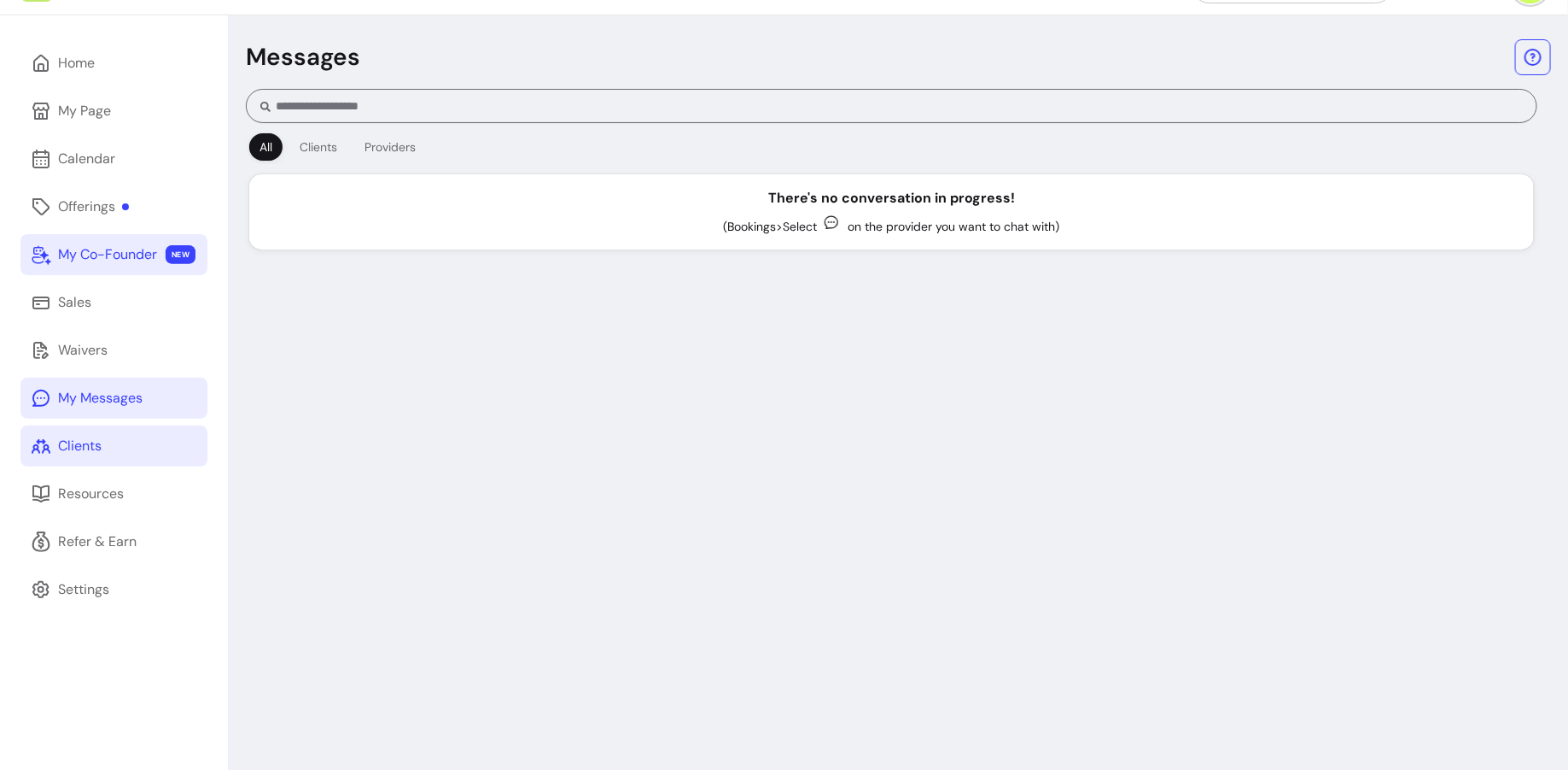
click at [112, 436] on link "Clients" at bounding box center [114, 446] width 187 height 41
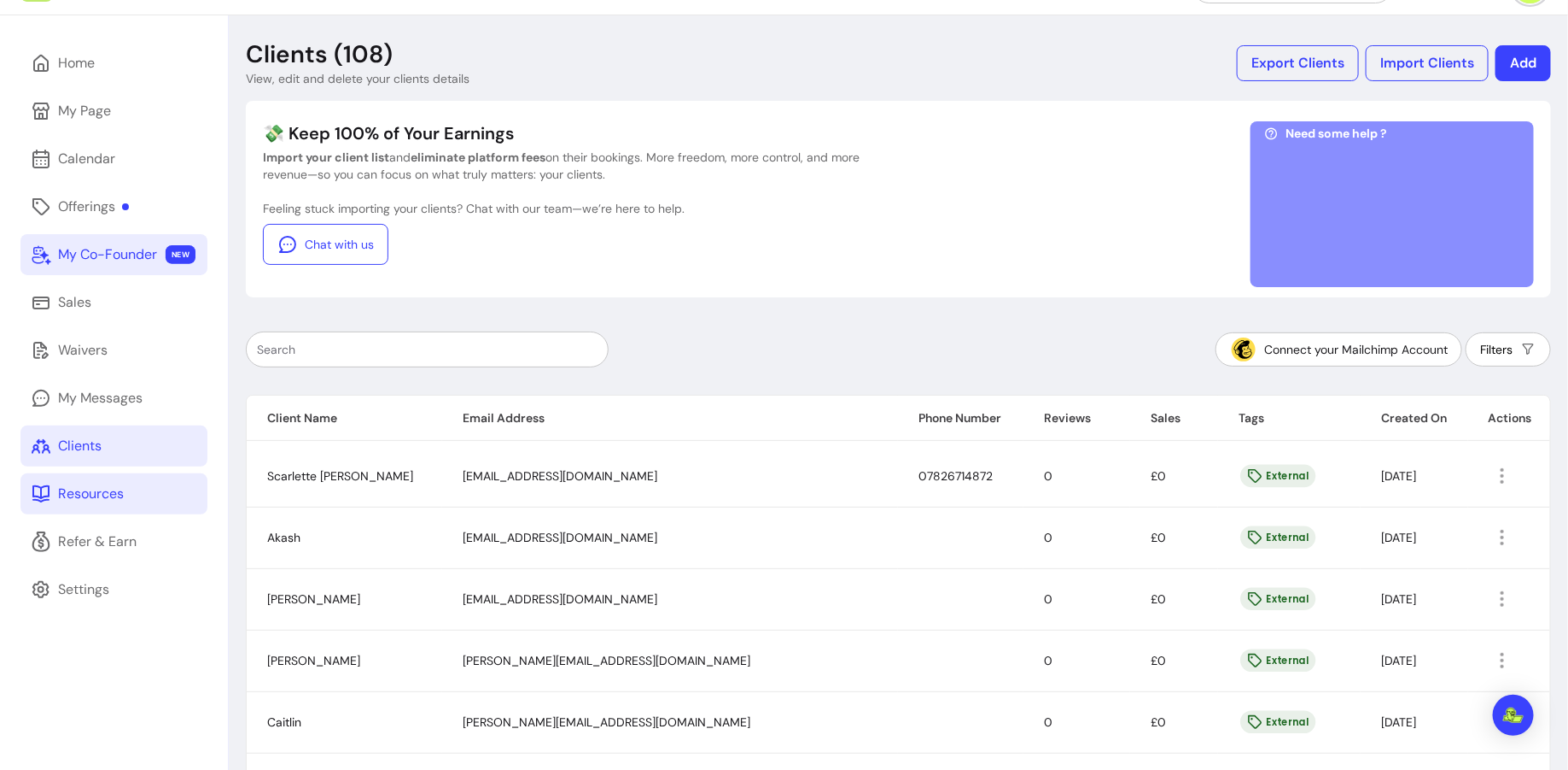
click at [155, 491] on link "Resources" at bounding box center [114, 494] width 187 height 41
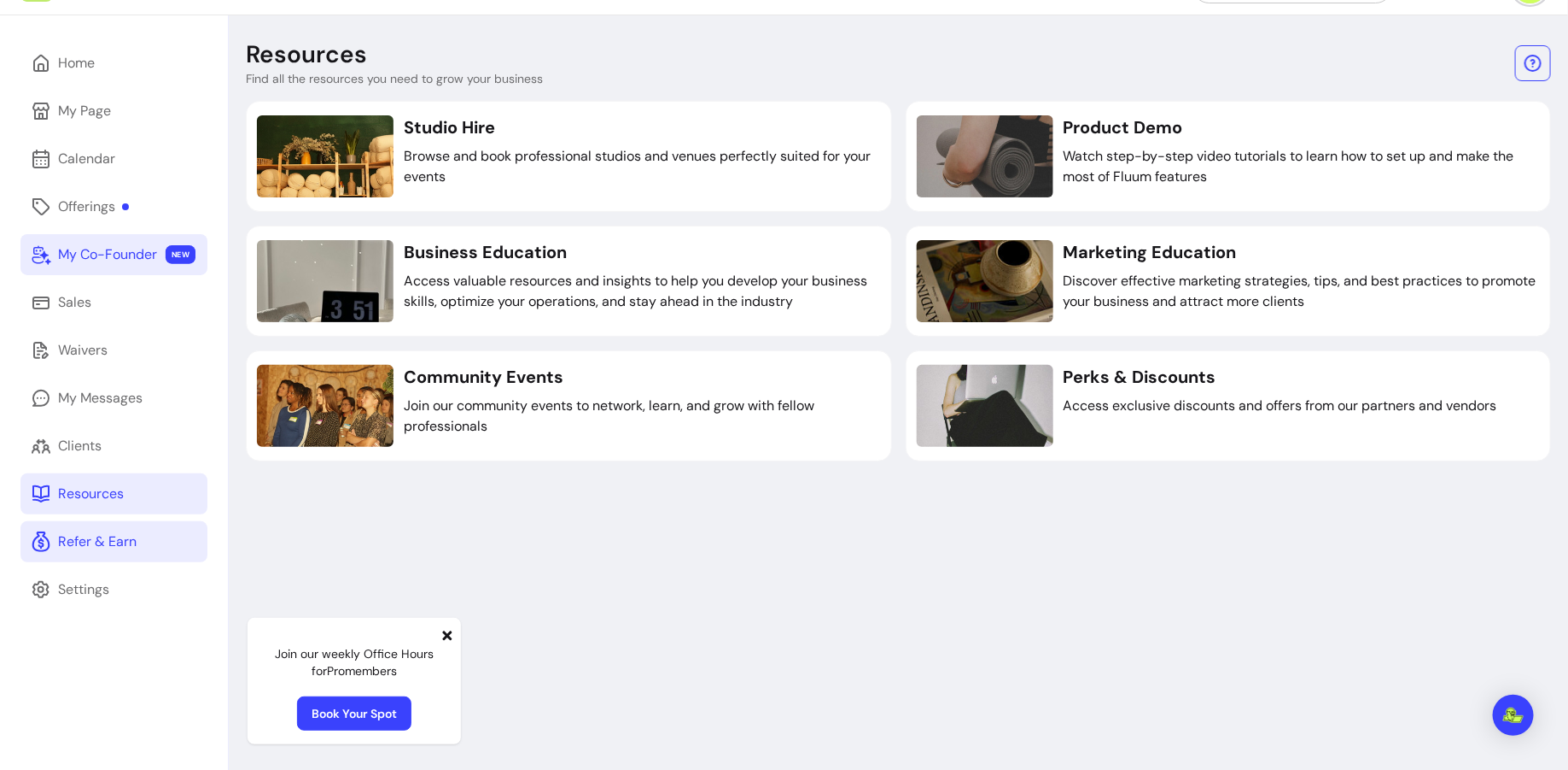
click at [110, 548] on div "Refer & Earn" at bounding box center [96, 541] width 78 height 21
click at [134, 409] on link "My Messages" at bounding box center [114, 398] width 187 height 41
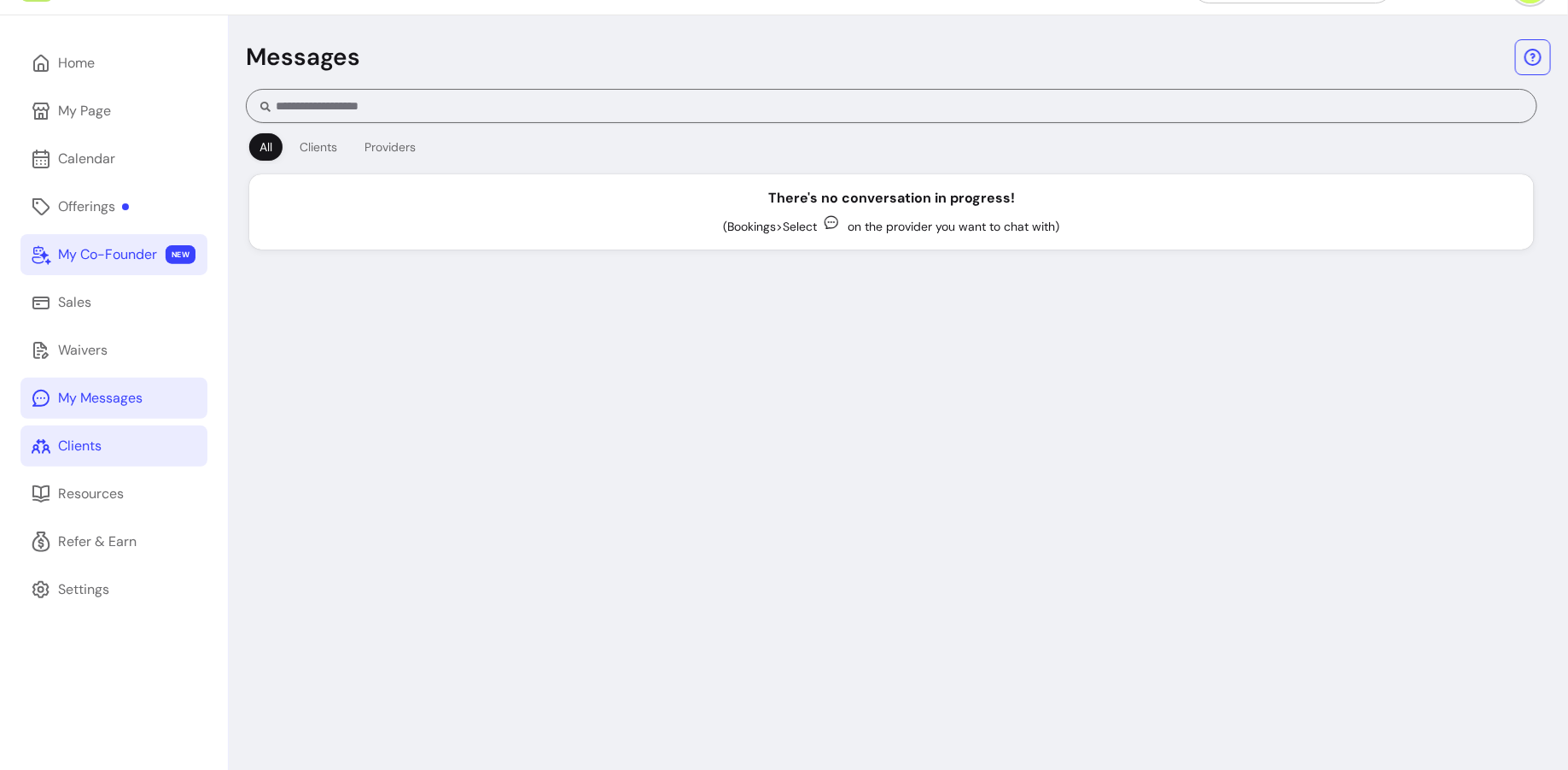
click at [125, 443] on link "Clients" at bounding box center [114, 446] width 187 height 41
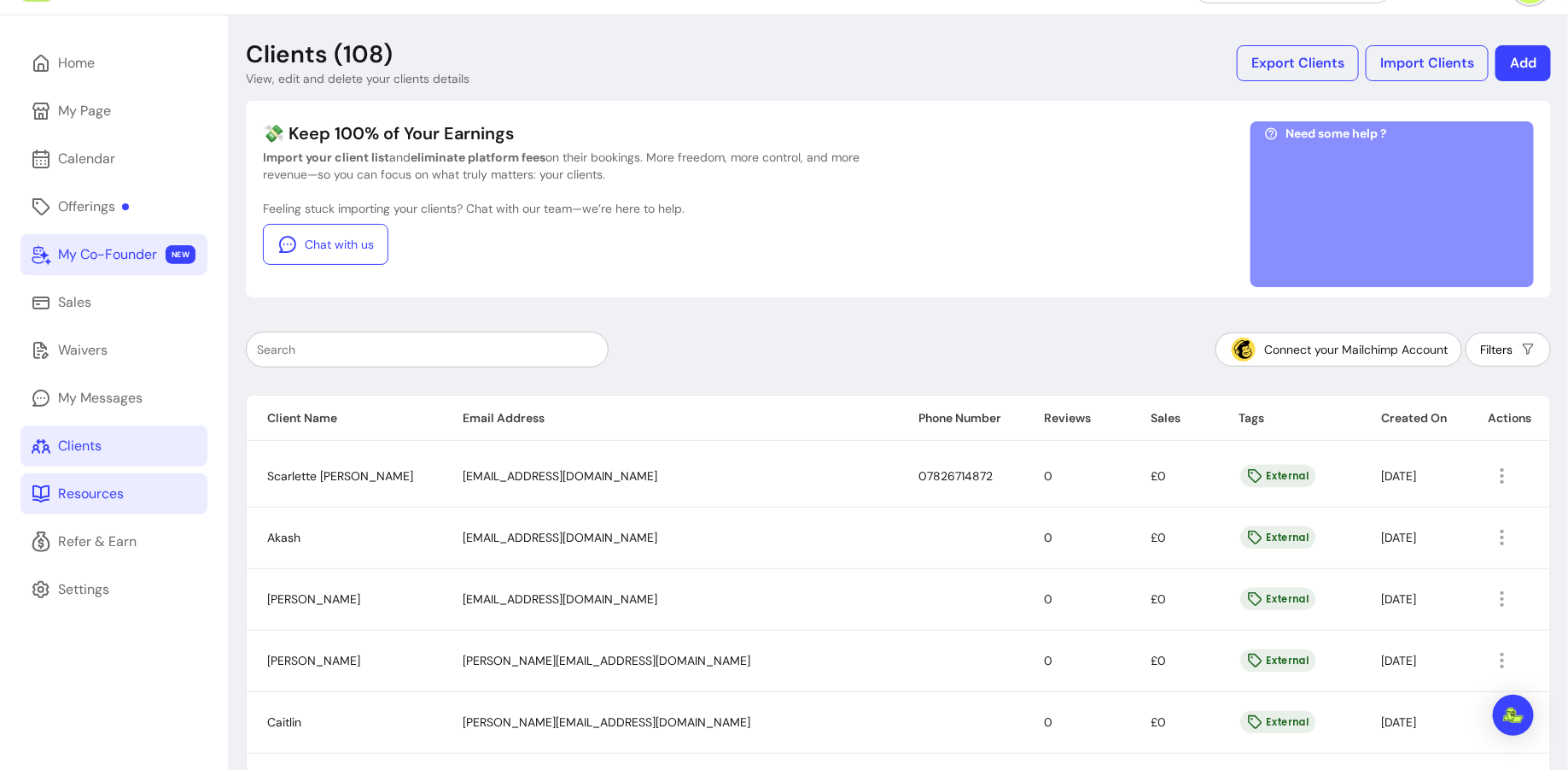
click at [120, 505] on link "Resources" at bounding box center [114, 494] width 187 height 41
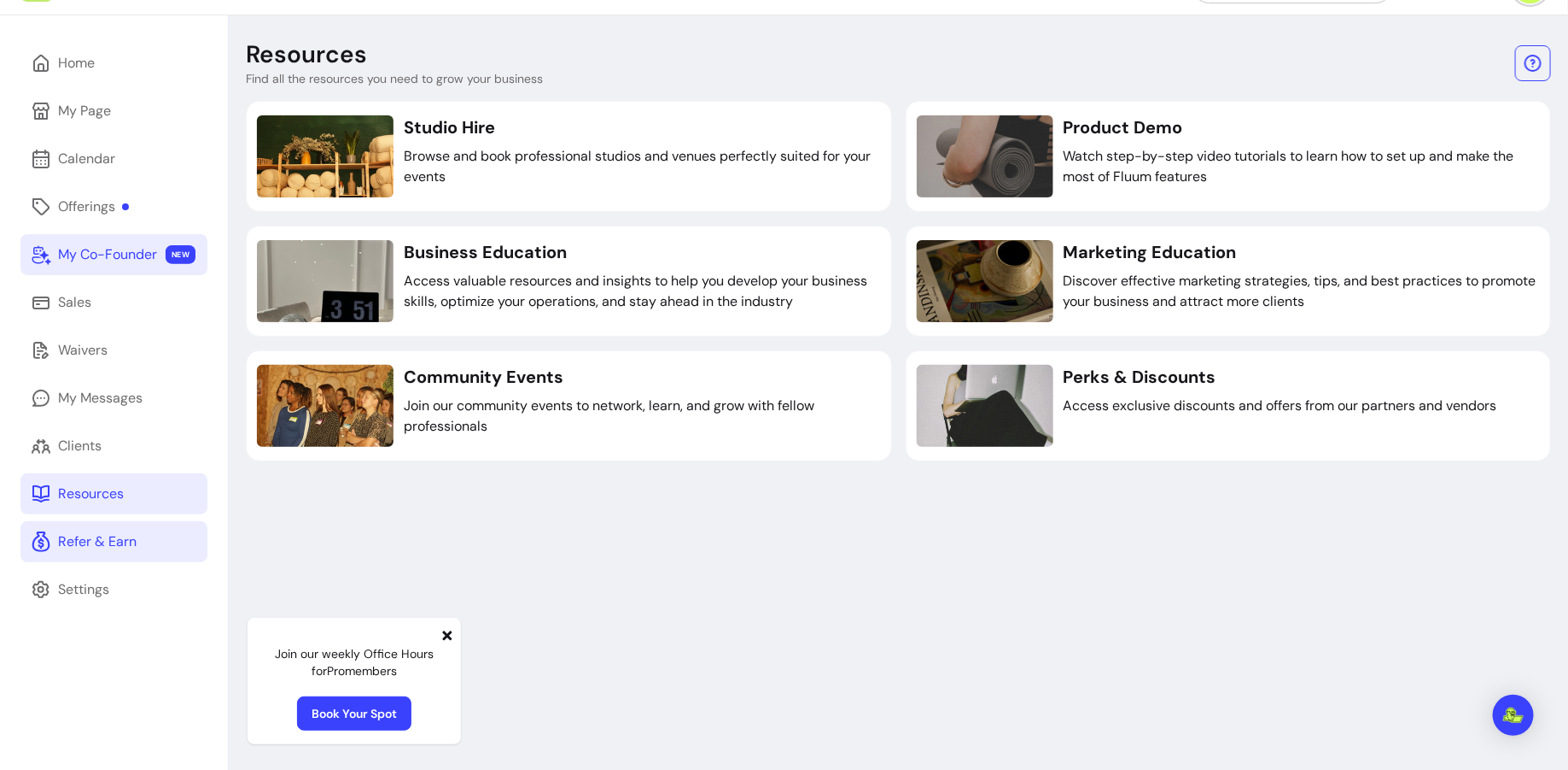
click at [110, 553] on link "Refer & Earn" at bounding box center [114, 542] width 187 height 41
click at [170, 545] on link "Refer & Earn" at bounding box center [114, 542] width 187 height 41
click at [93, 606] on link "Settings" at bounding box center [114, 590] width 187 height 41
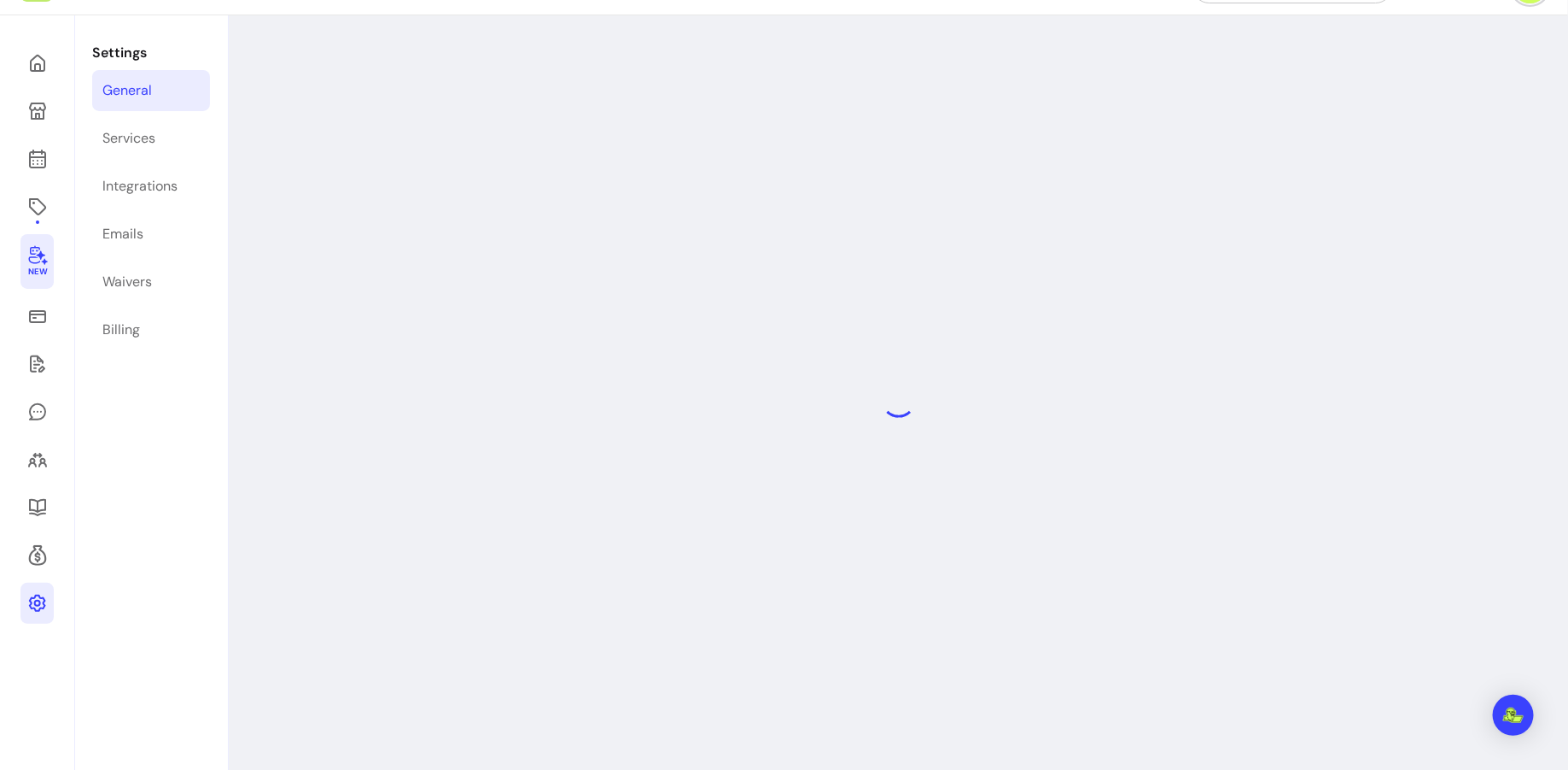
select select "**********"
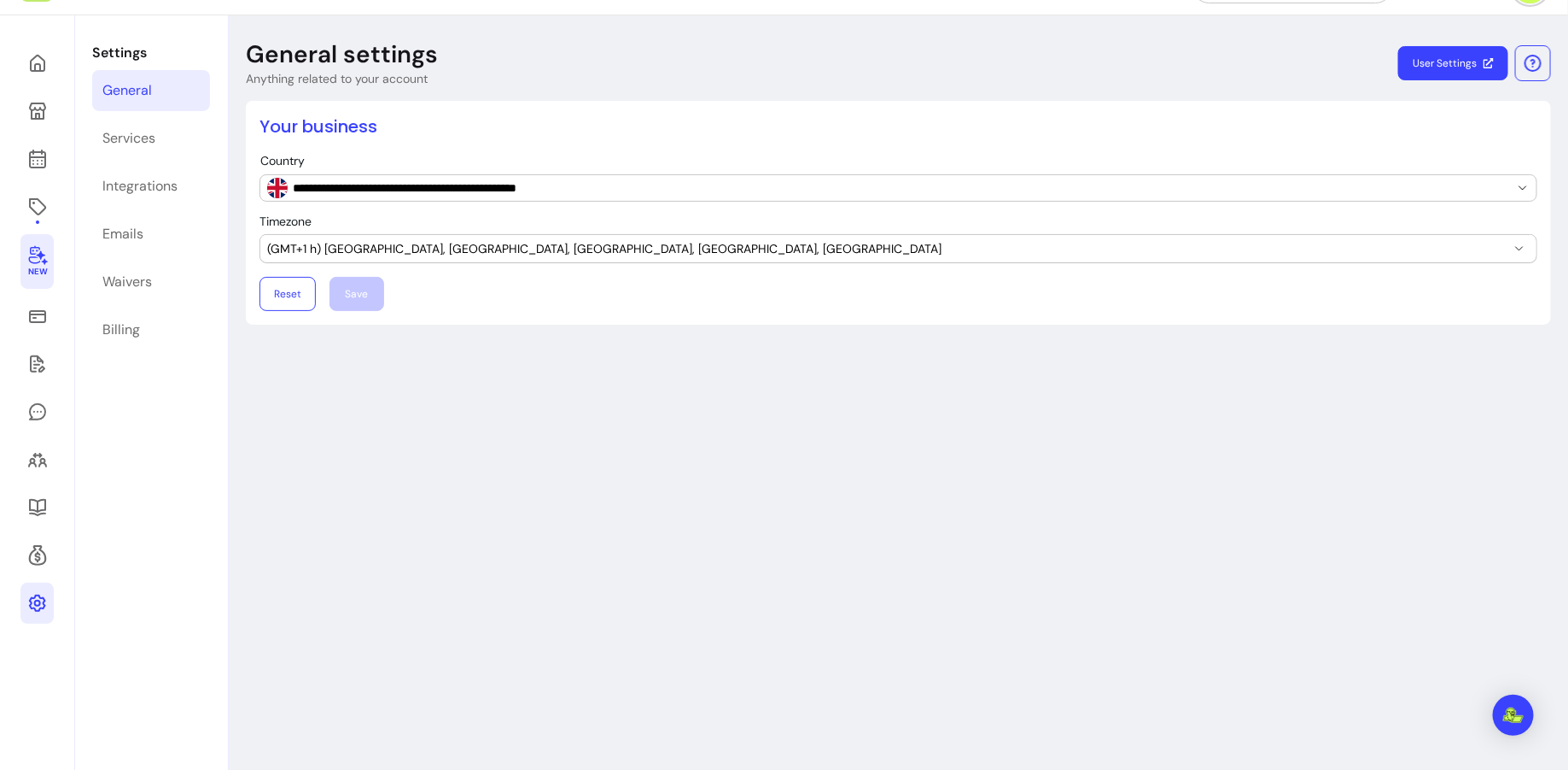
click at [44, 267] on span "New" at bounding box center [36, 272] width 19 height 11
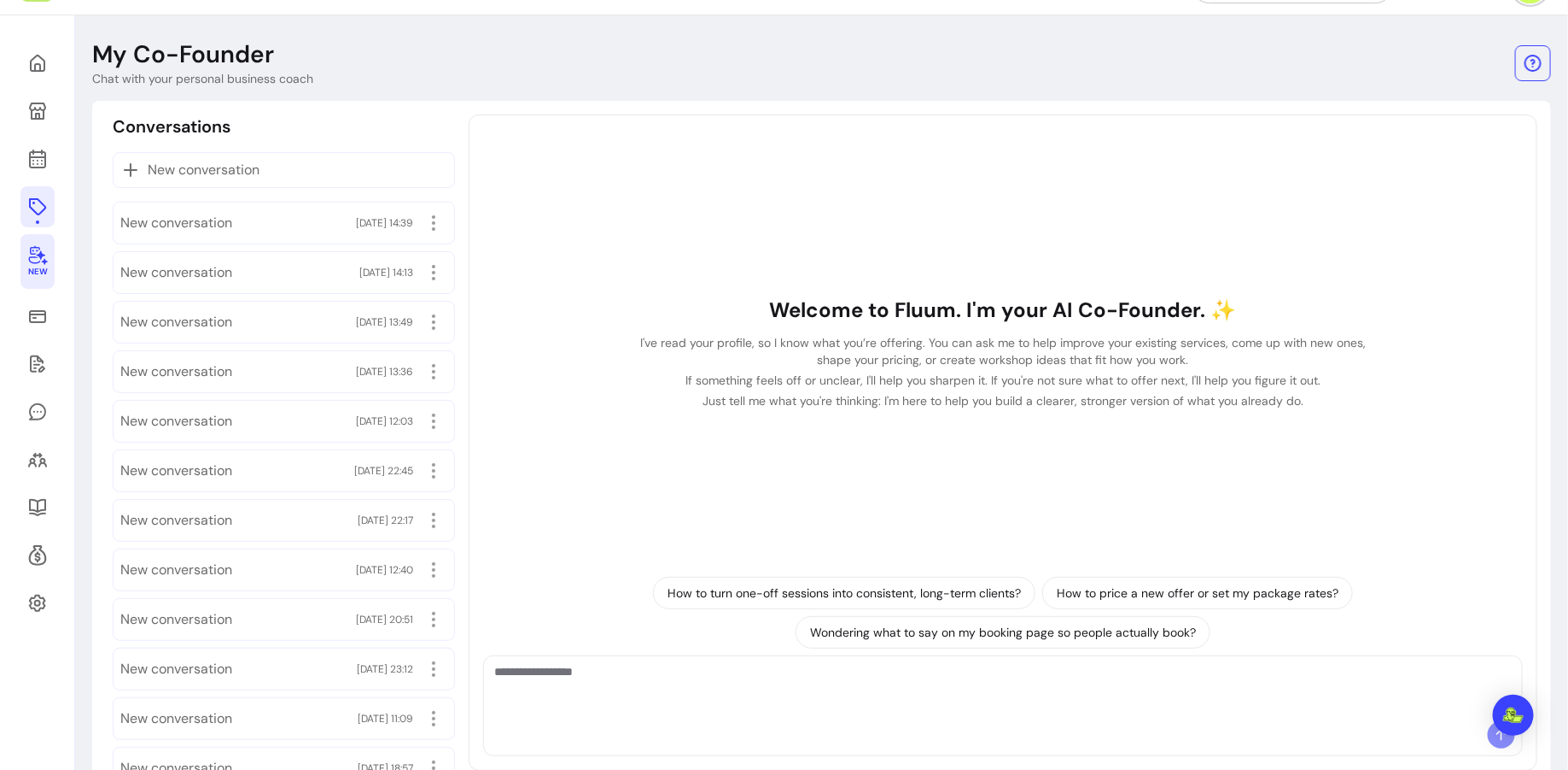
click at [41, 219] on link at bounding box center [38, 207] width 34 height 41
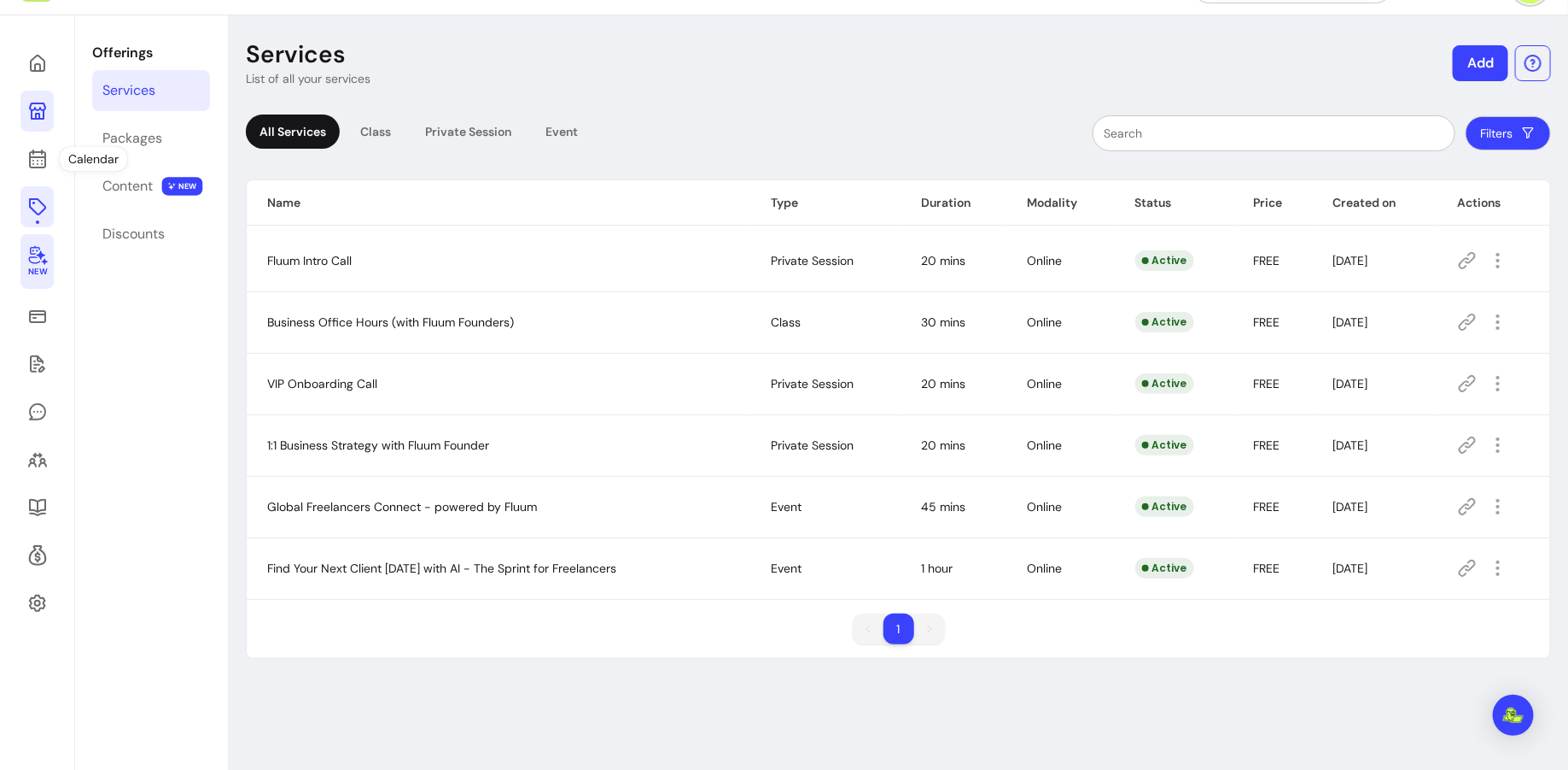
click at [39, 114] on icon at bounding box center [37, 111] width 17 height 17
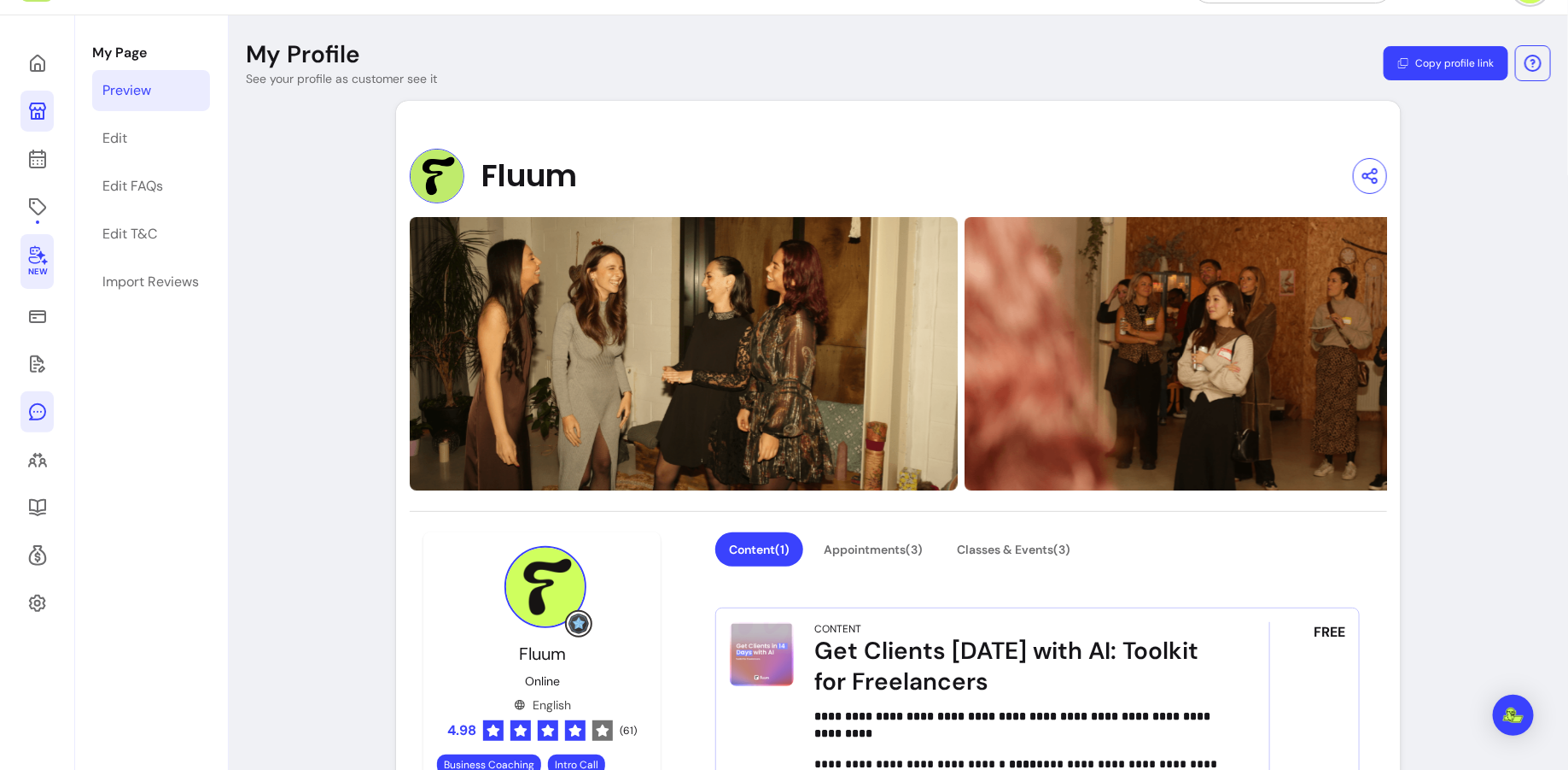
click at [35, 421] on link at bounding box center [37, 412] width 33 height 41
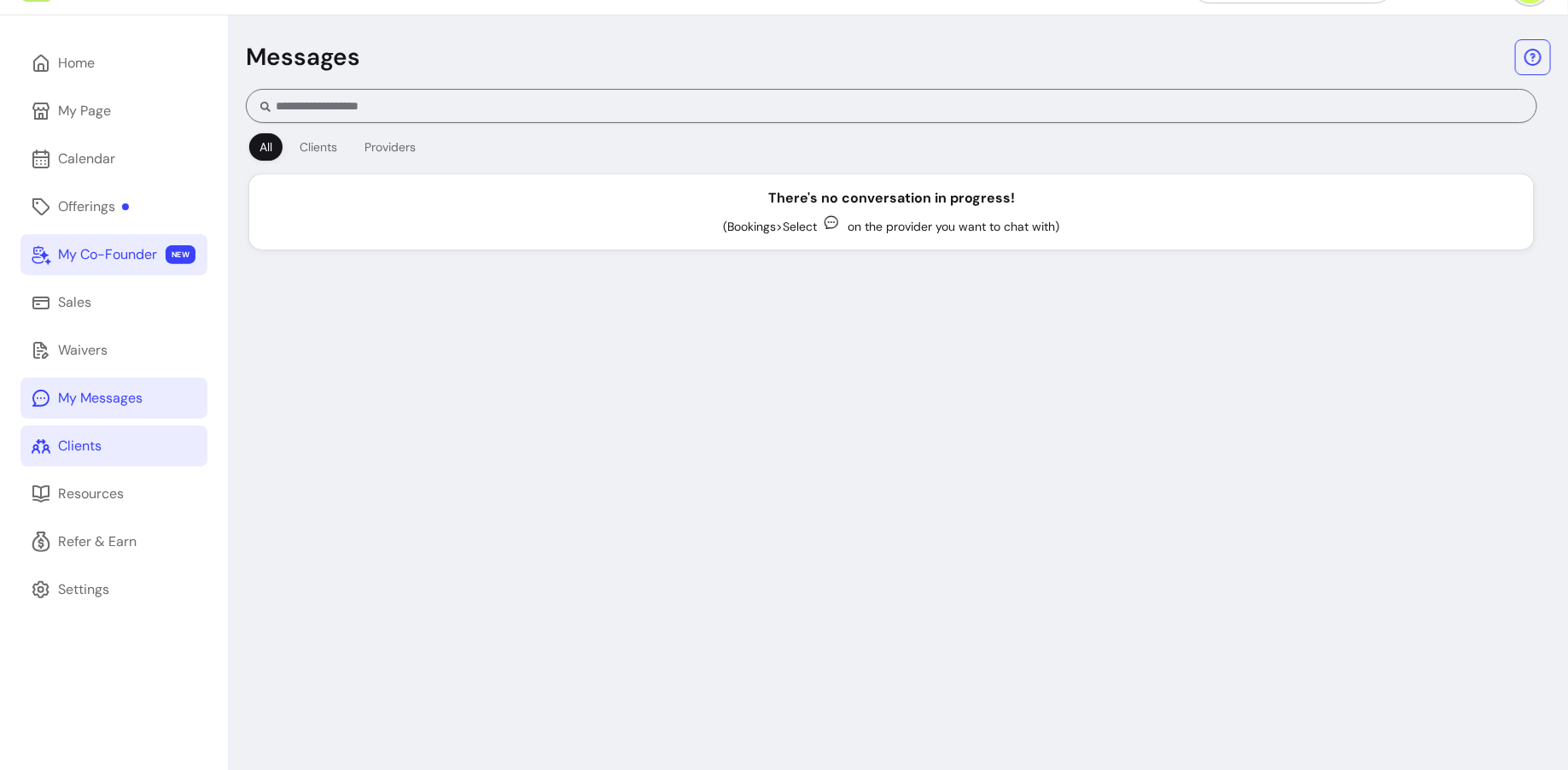
click at [85, 448] on div "Clients" at bounding box center [79, 446] width 43 height 21
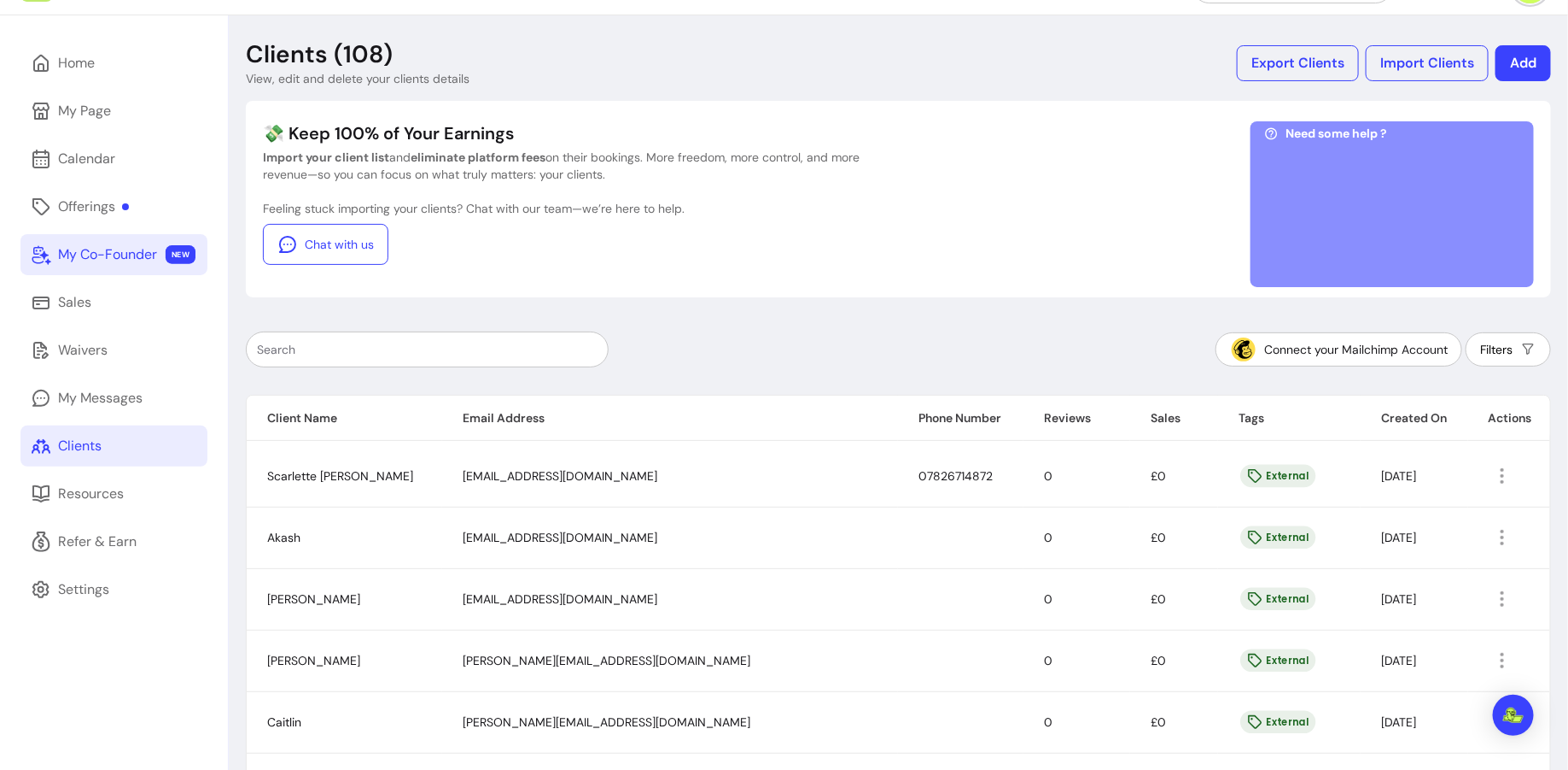
scroll to position [101, 0]
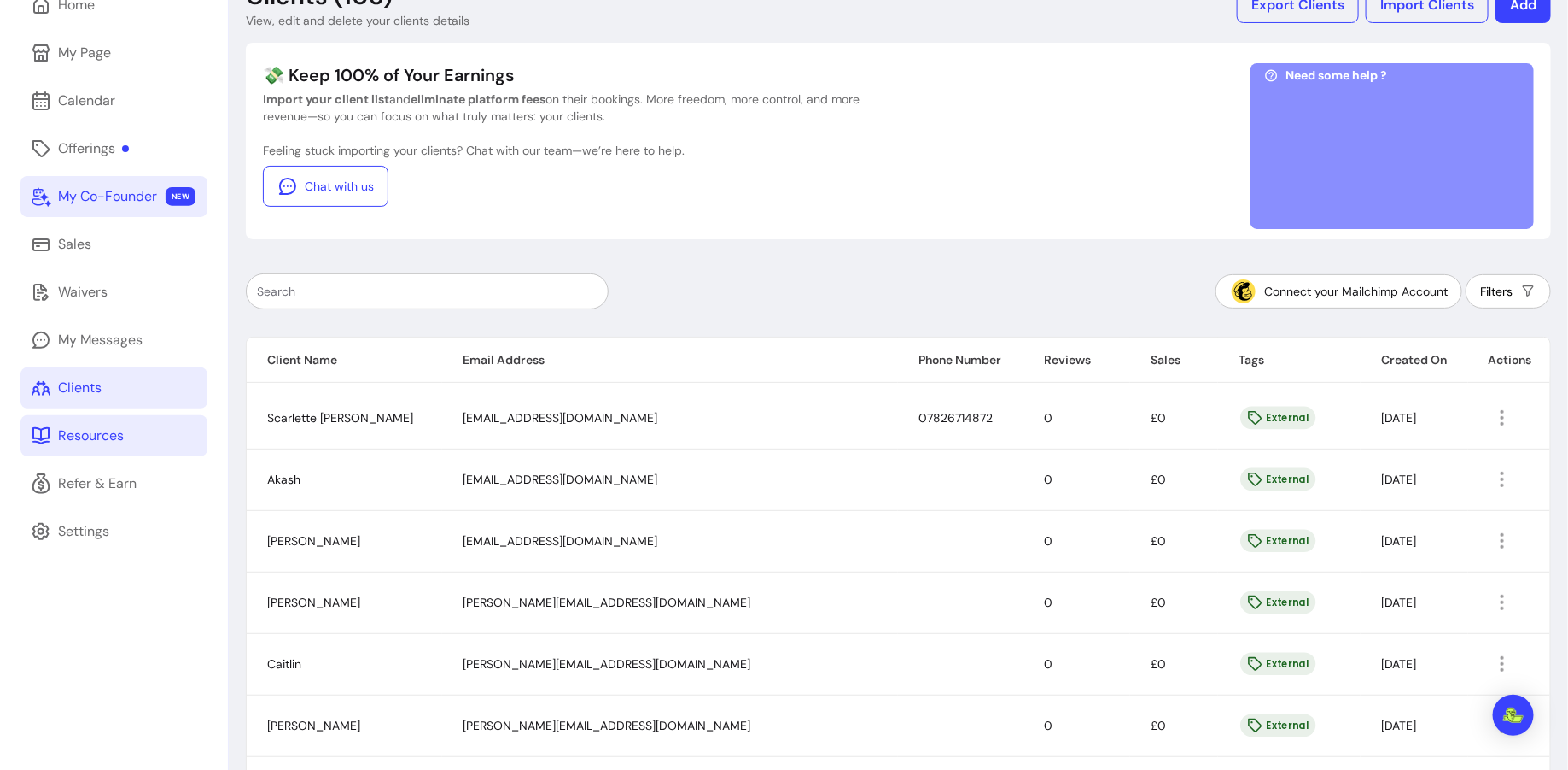
click at [91, 441] on div "Resources" at bounding box center [90, 435] width 66 height 21
